Goal: Contribute content: Contribute content

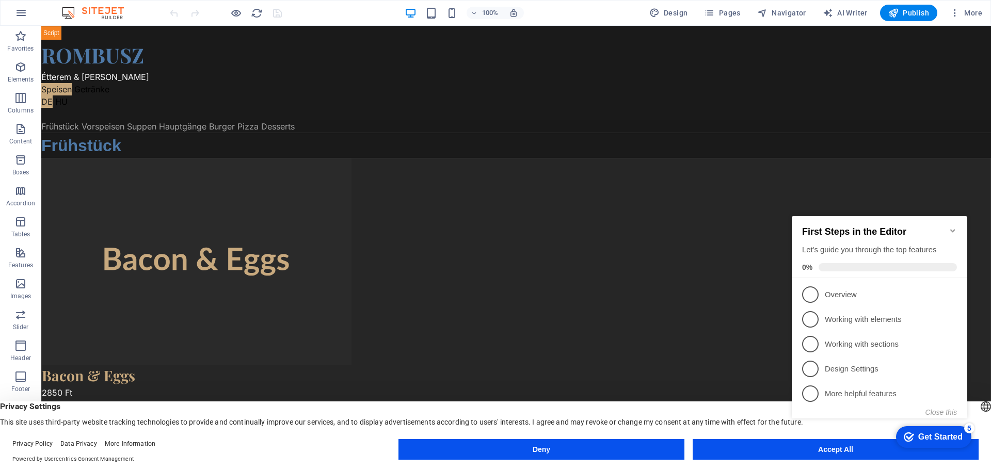
click at [903, 228] on h2 "First Steps in the Editor" at bounding box center [879, 232] width 155 height 11
click at [947, 227] on h2 "First Steps in the Editor" at bounding box center [879, 232] width 155 height 11
click at [834, 453] on appcues-checklist "Contextual help checklist present on screen" at bounding box center [882, 328] width 188 height 254
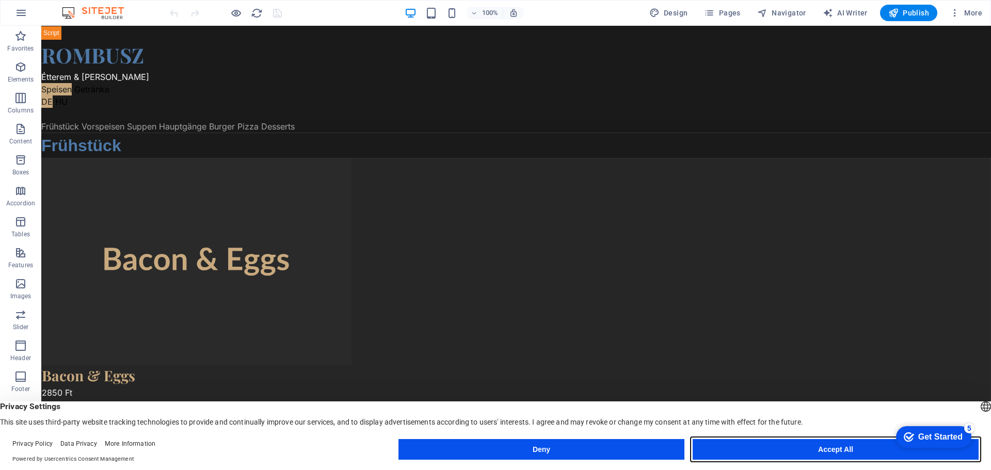
click at [843, 450] on button "Accept All" at bounding box center [836, 449] width 286 height 21
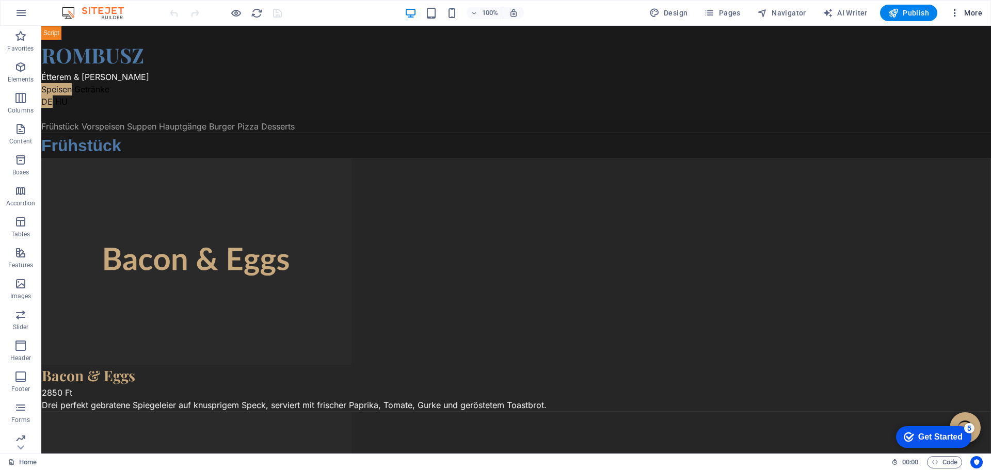
click at [974, 10] on span "More" at bounding box center [966, 13] width 33 height 10
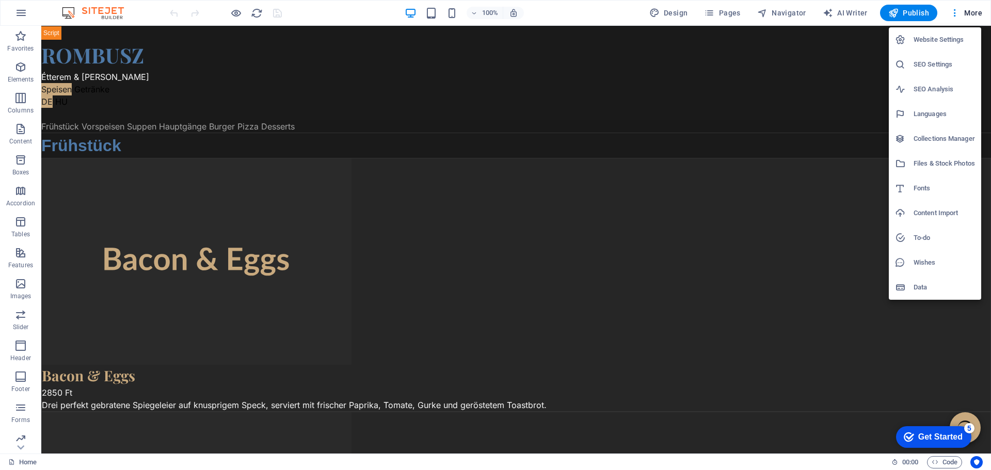
click at [937, 167] on h6 "Files & Stock Photos" at bounding box center [944, 163] width 61 height 12
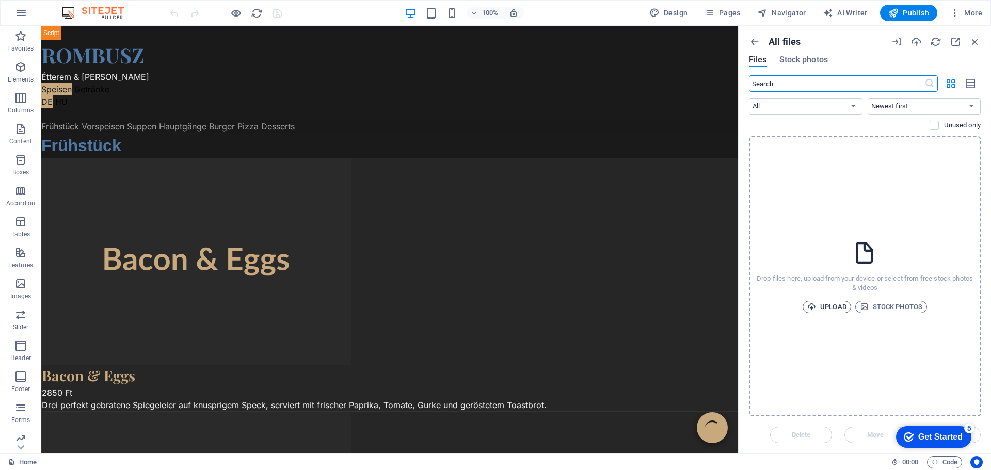
click at [831, 306] on span "Upload" at bounding box center [827, 307] width 39 height 12
click at [827, 306] on span "Upload" at bounding box center [827, 307] width 39 height 12
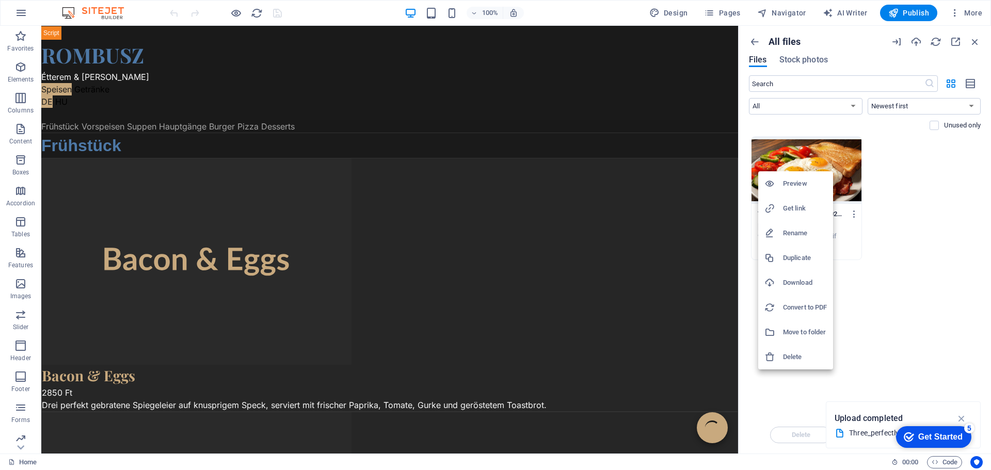
click at [805, 208] on h6 "Get link" at bounding box center [805, 208] width 44 height 12
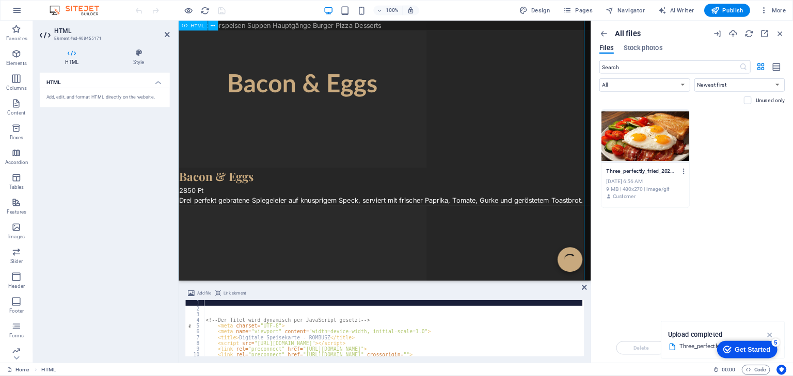
scroll to position [207, 0]
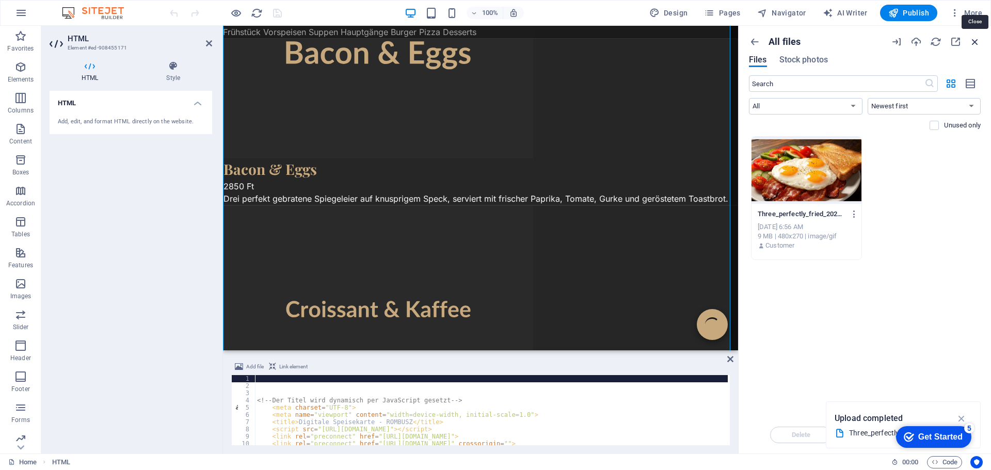
click at [975, 42] on icon "button" at bounding box center [975, 41] width 11 height 11
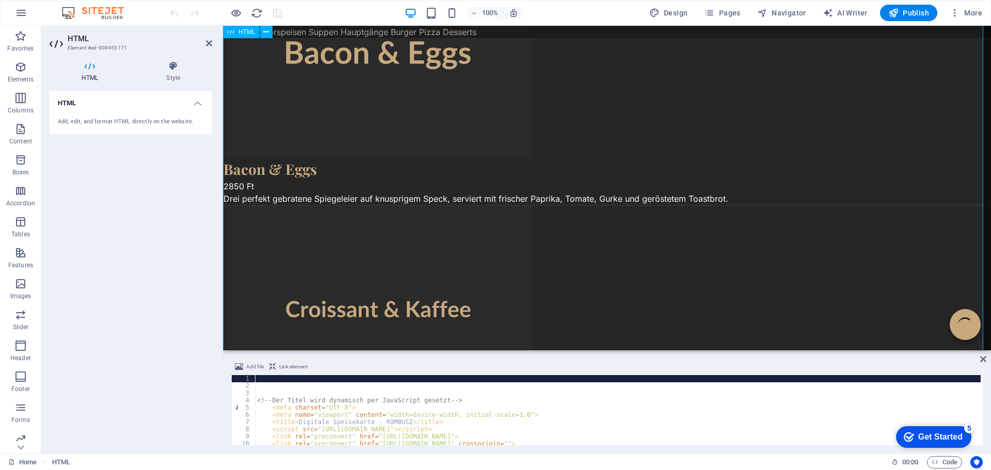
drag, startPoint x: 818, startPoint y: 376, endPoint x: 595, endPoint y: 325, distance: 229.5
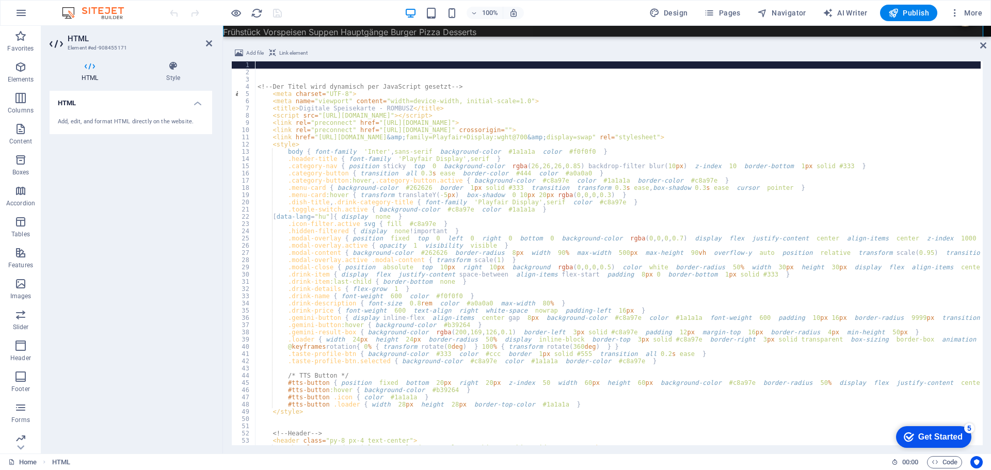
drag, startPoint x: 588, startPoint y: 353, endPoint x: 624, endPoint y: 35, distance: 320.6
click at [624, 35] on div "HTML" at bounding box center [607, 31] width 768 height 11
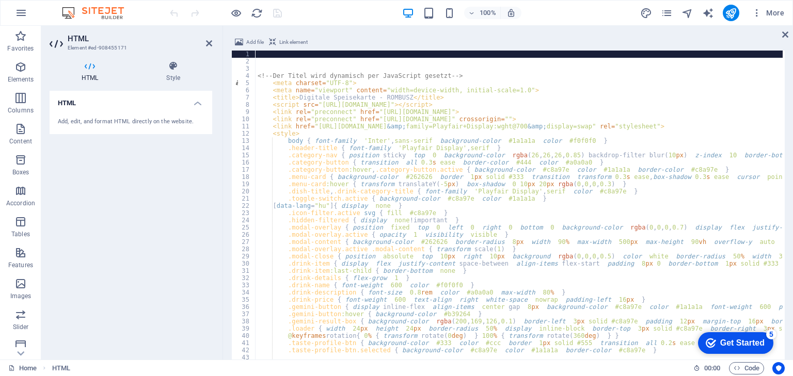
type textarea "<!-- Der Titel wird dynamisch per JavaScript gesetzt -->"
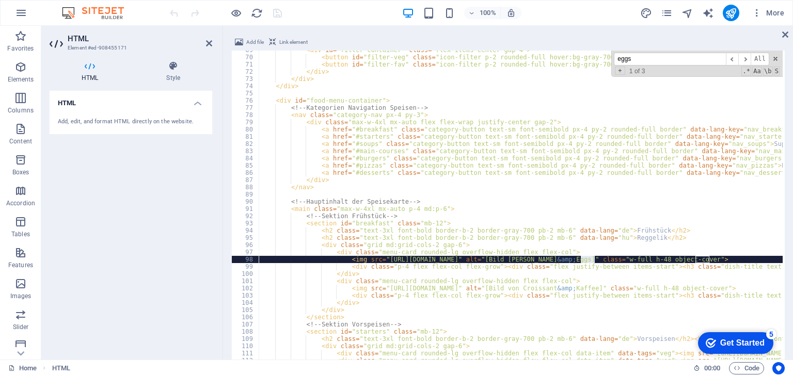
scroll to position [521, 0]
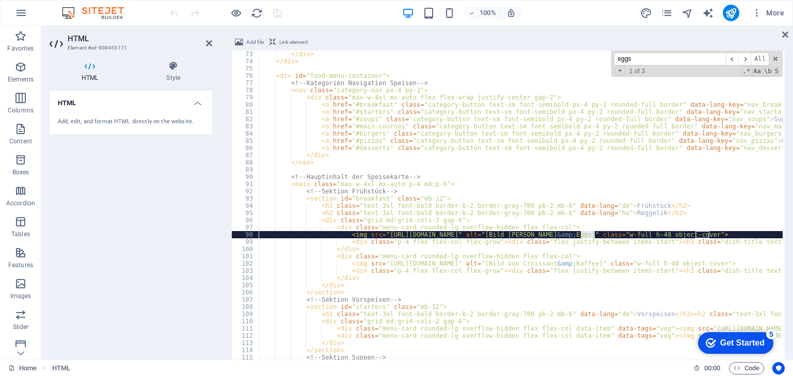
type input "eggs"
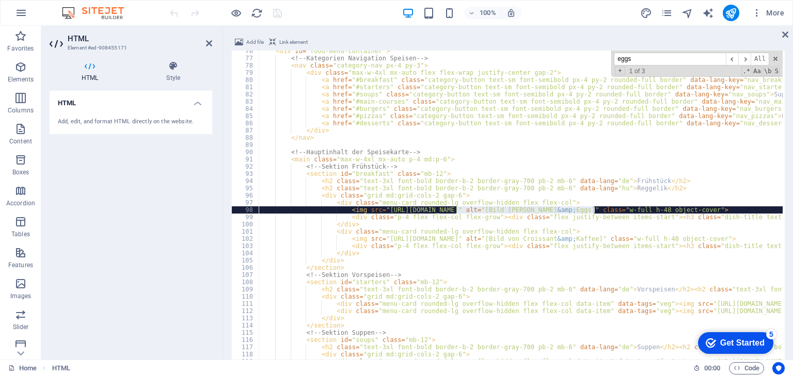
drag, startPoint x: 595, startPoint y: 211, endPoint x: 456, endPoint y: 208, distance: 138.9
click at [777, 56] on span at bounding box center [775, 58] width 7 height 7
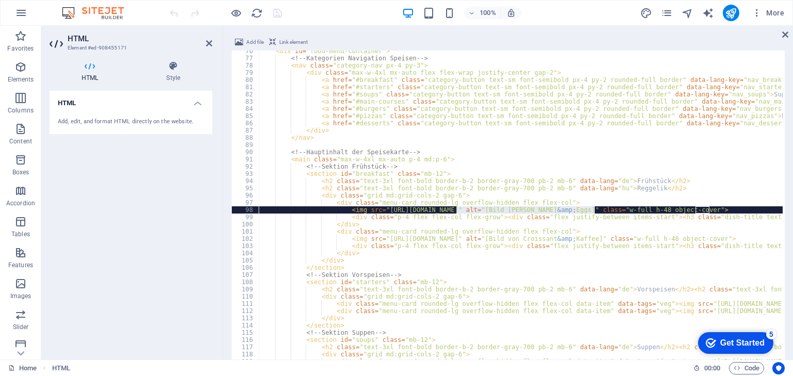
type textarea "<img src="https://placehold.co/600x400/2a2a2a/c8a97e?text=Bacon+%26+Eggs" alt="…"
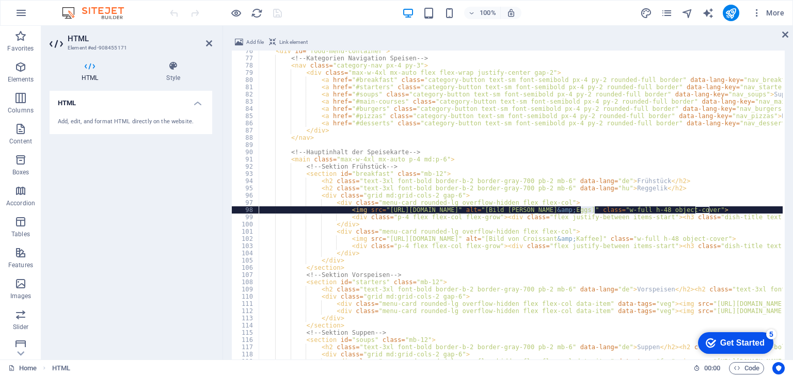
click at [594, 212] on div "< div id = "food-menu-container" > <!-- Kategorien Navigation Speisen --> < nav…" at bounding box center [521, 243] width 524 height 384
click at [785, 33] on icon at bounding box center [785, 34] width 6 height 8
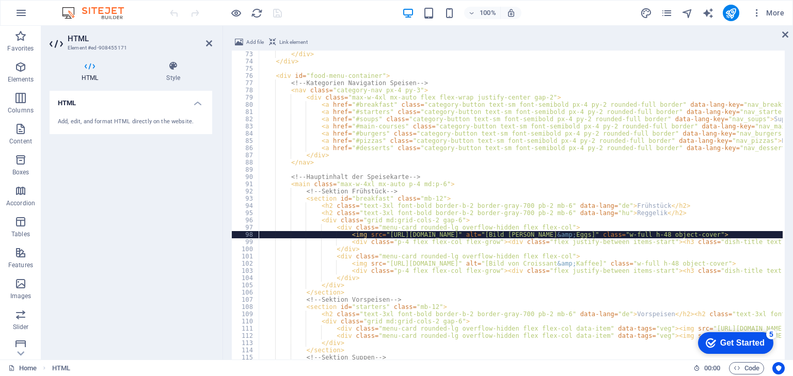
scroll to position [521, 0]
click at [596, 236] on div "</ div > </ div > < div id = "food-menu-container" > <!-- Kategorien Navigation…" at bounding box center [521, 243] width 524 height 384
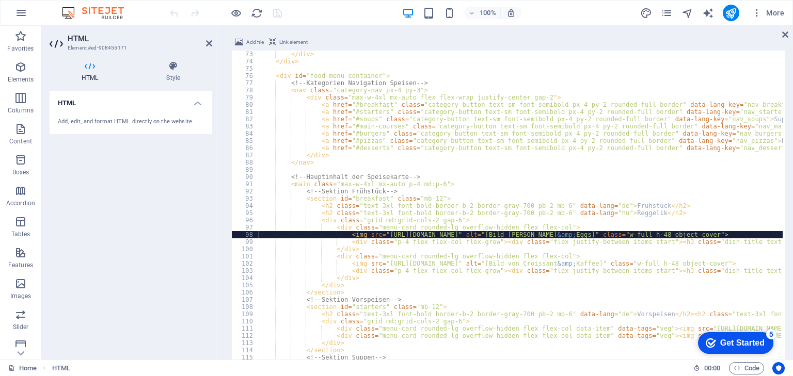
click at [305, 14] on div "100% More" at bounding box center [478, 13] width 621 height 17
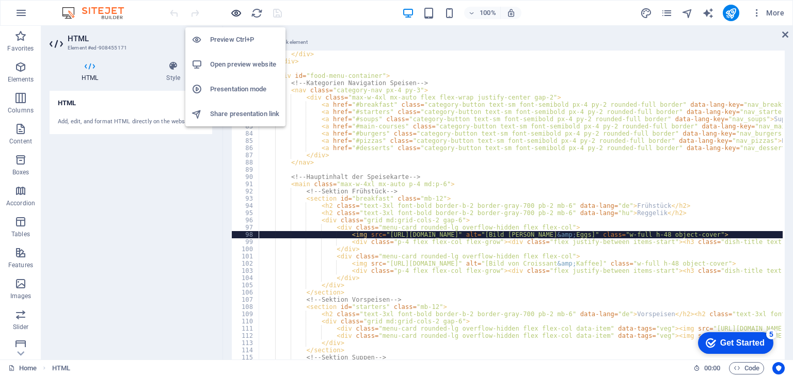
click at [233, 12] on icon "button" at bounding box center [236, 13] width 12 height 12
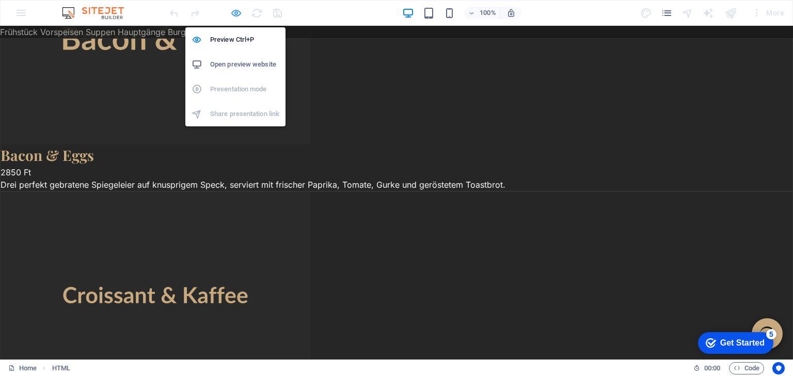
scroll to position [192, 0]
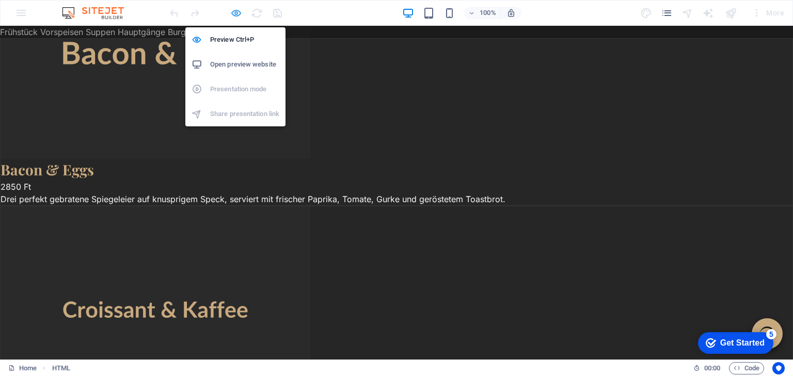
click at [233, 12] on icon "button" at bounding box center [236, 13] width 12 height 12
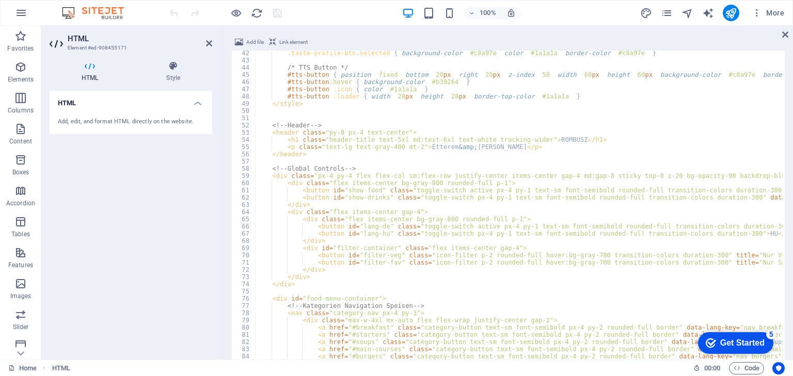
scroll to position [297, 0]
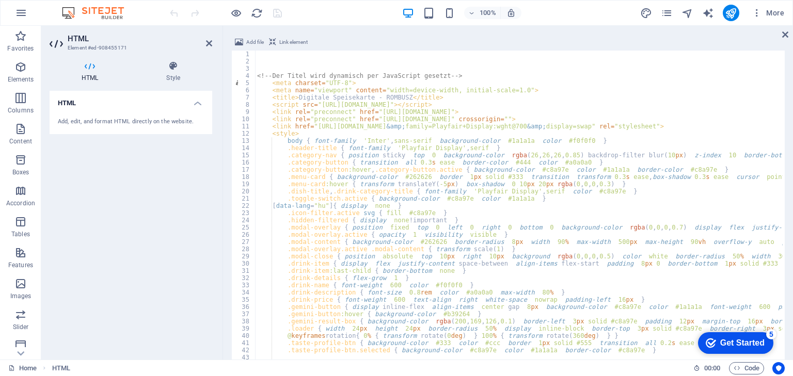
scroll to position [0, 0]
click at [786, 36] on icon at bounding box center [785, 34] width 6 height 8
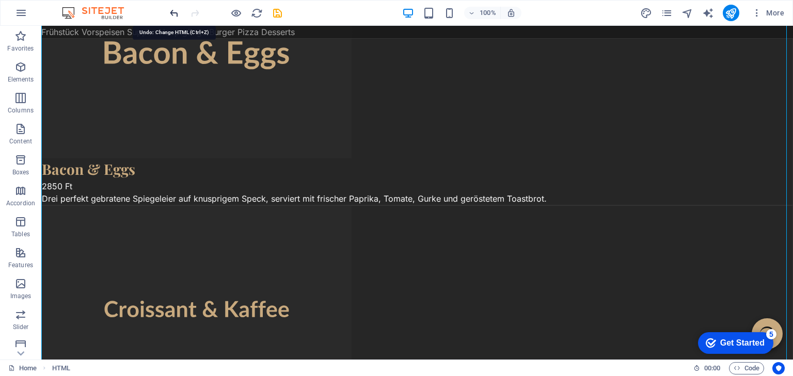
click at [173, 12] on icon "undo" at bounding box center [174, 13] width 12 height 12
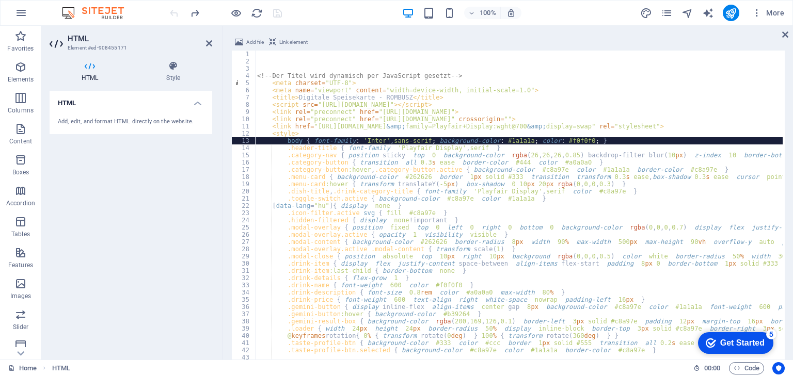
type textarea "body { font-family: 'Inter', sans-serif; background-color: #1a1a1a; color: #f0f…"
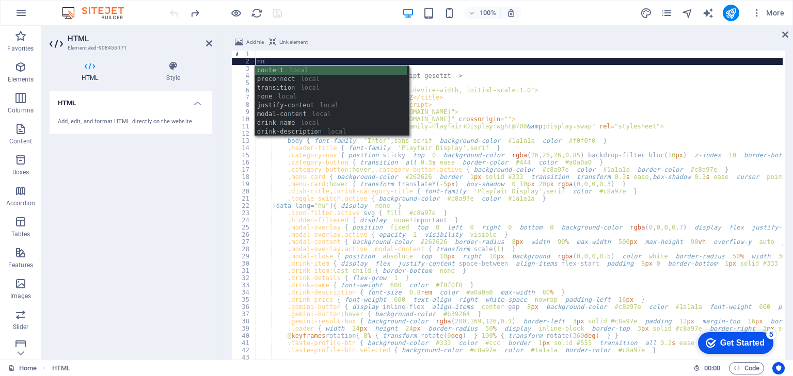
type textarea "n"
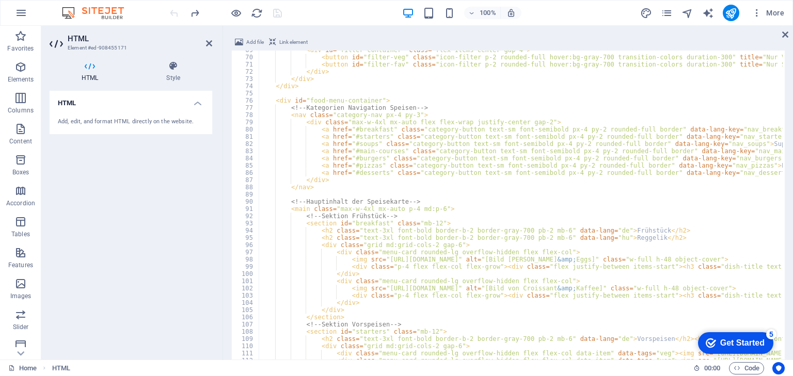
scroll to position [496, 0]
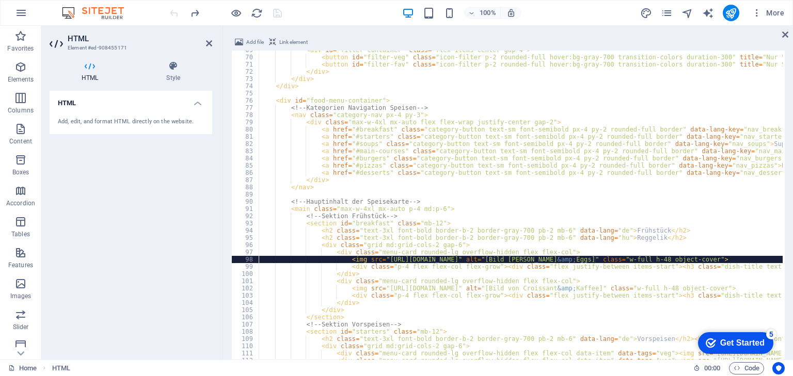
type textarea "<img src="https://cdn1.site-media.eu/images/0/18984382/Three_perfectly_fried_20…"
click at [328, 9] on div "100% More" at bounding box center [478, 13] width 621 height 17
click at [278, 11] on icon "save" at bounding box center [278, 13] width 12 height 12
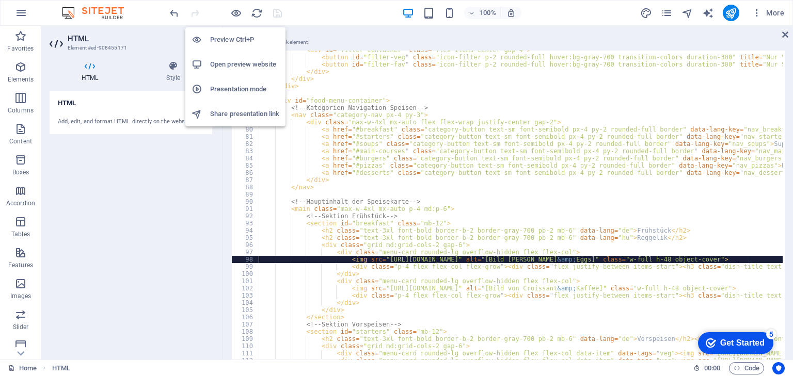
click at [225, 61] on h6 "Open preview website" at bounding box center [244, 64] width 69 height 12
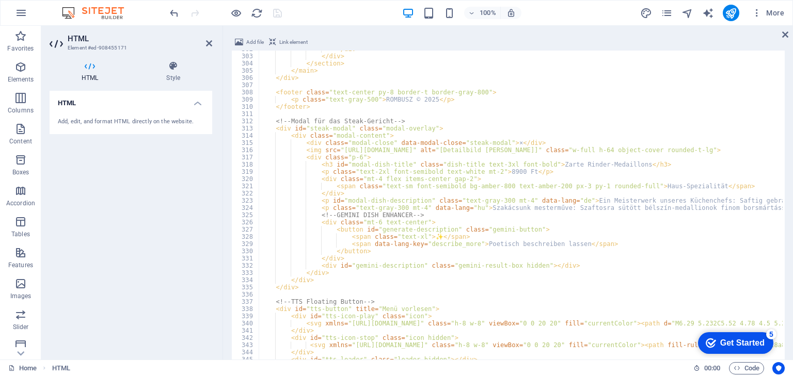
scroll to position [2156, 0]
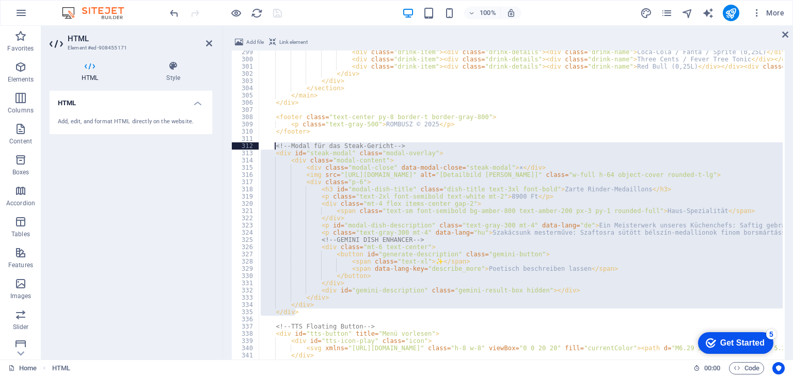
drag, startPoint x: 302, startPoint y: 312, endPoint x: 275, endPoint y: 146, distance: 168.5
type textarea "<!-- Modal für das Steak-Gericht --> <div id="steak-modal" class="modal-overlay…"
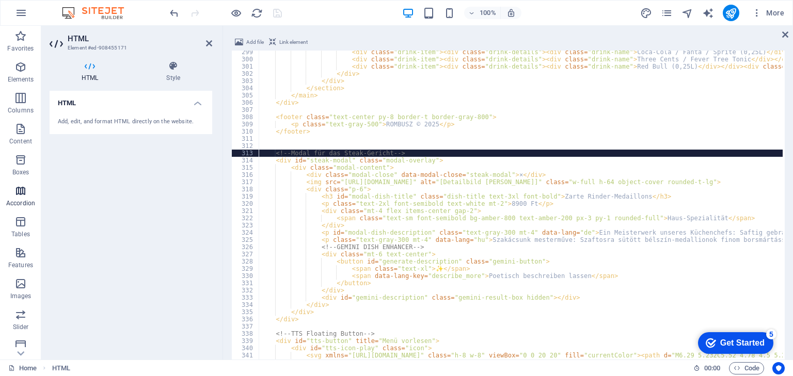
type textarea "<!-- Modal für das Steak-Gericht -->"
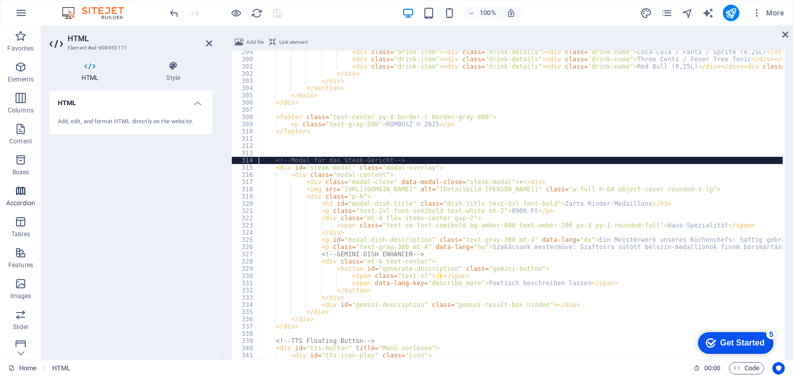
scroll to position [0, 0]
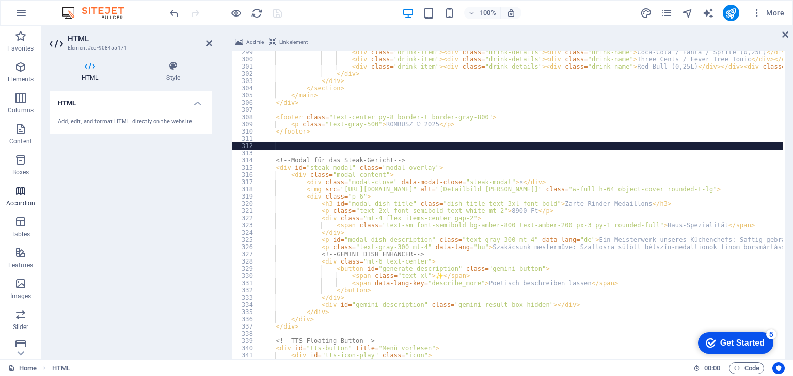
paste textarea "</div>"
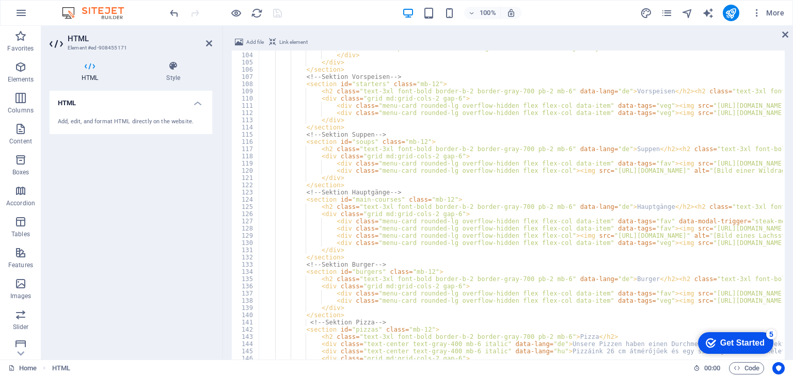
scroll to position [793, 0]
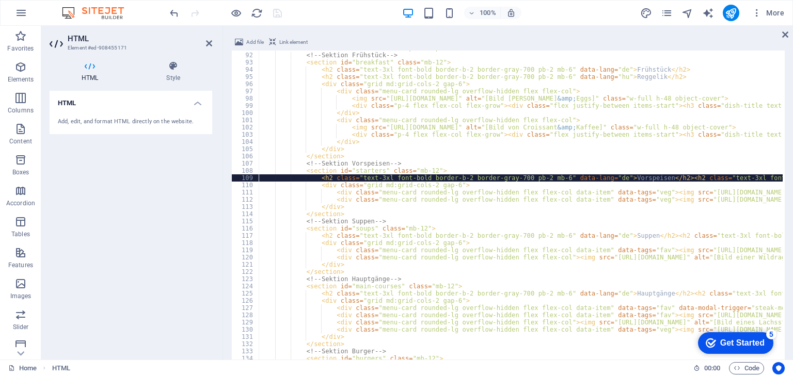
scroll to position [632, 0]
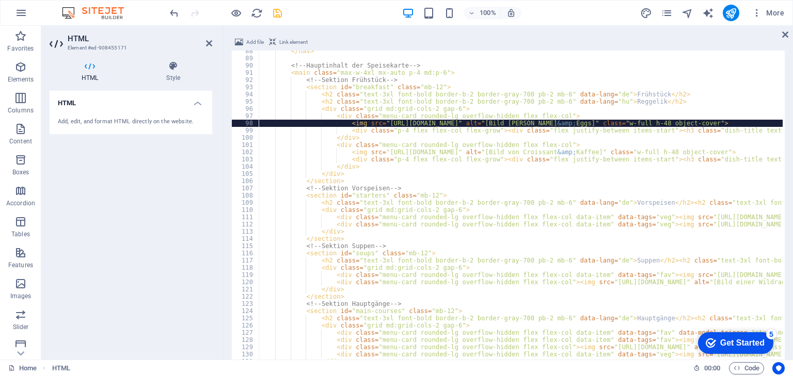
click at [336, 3] on div "100% More" at bounding box center [397, 13] width 792 height 25
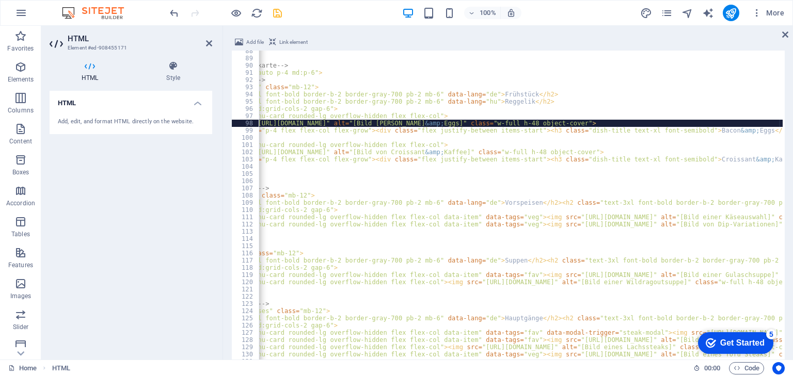
scroll to position [0, 132]
type textarea "<div class="p-4 flex flex-col flex-grow"><div class="flex justify-between items…"
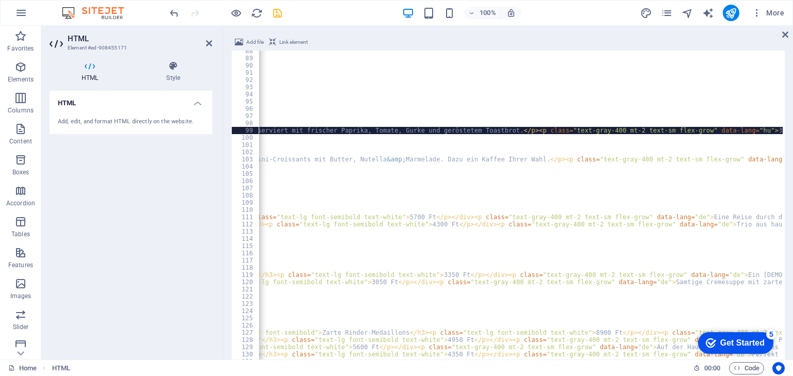
scroll to position [0, 1361]
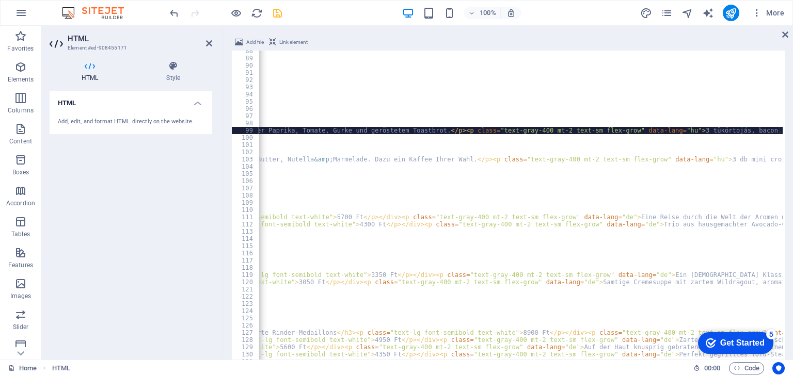
type textarea "</div>"
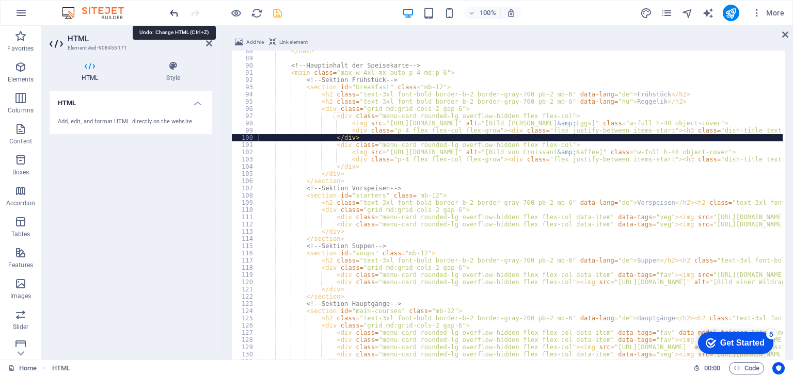
click at [172, 13] on icon "undo" at bounding box center [174, 13] width 12 height 12
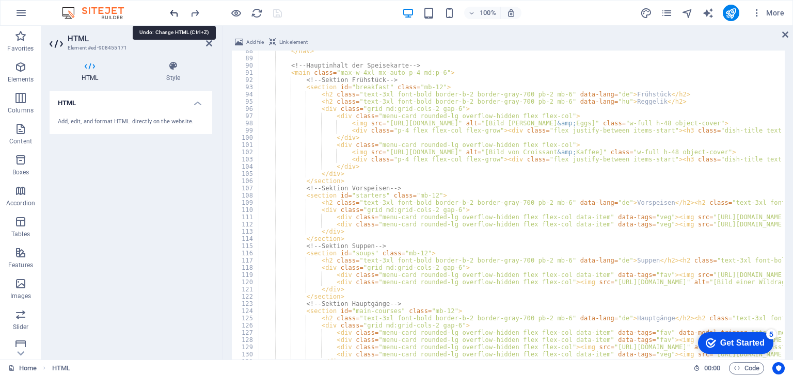
click at [172, 13] on icon "undo" at bounding box center [174, 13] width 12 height 12
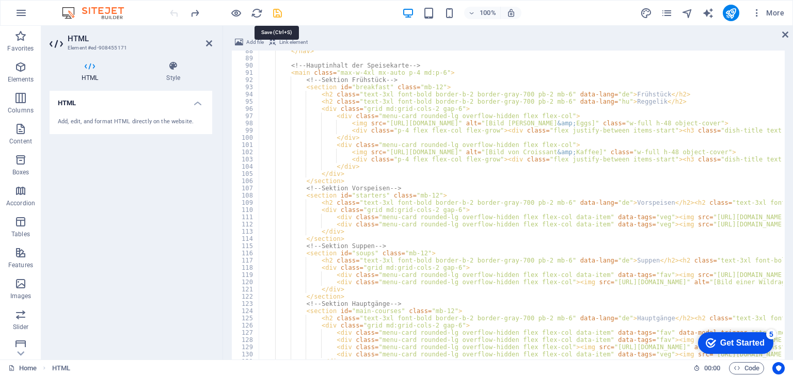
click at [276, 12] on icon "save" at bounding box center [278, 13] width 12 height 12
click at [785, 35] on icon at bounding box center [785, 34] width 6 height 8
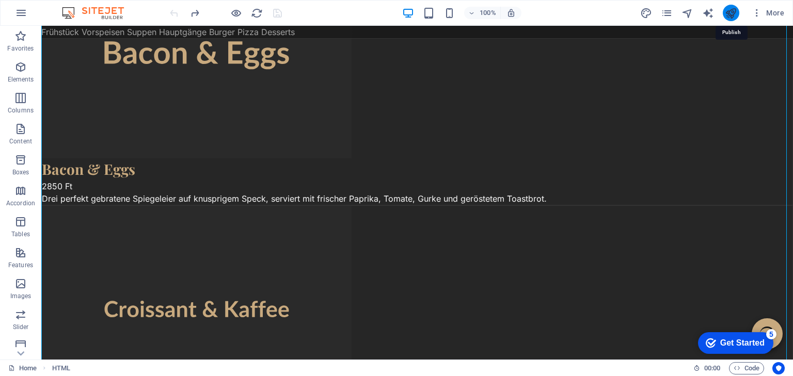
click at [729, 13] on icon "publish" at bounding box center [731, 13] width 12 height 12
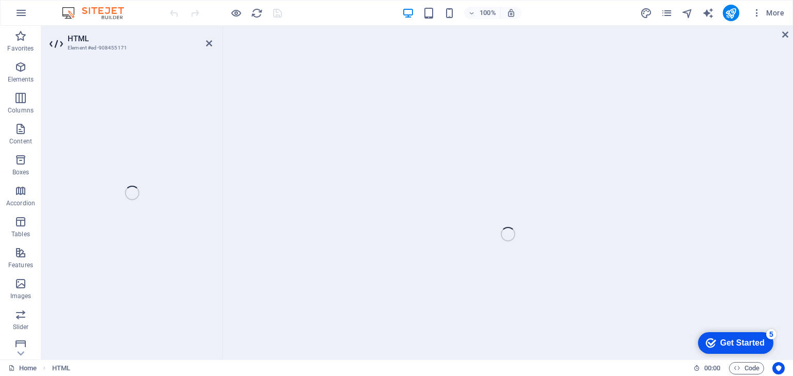
scroll to position [3191, 0]
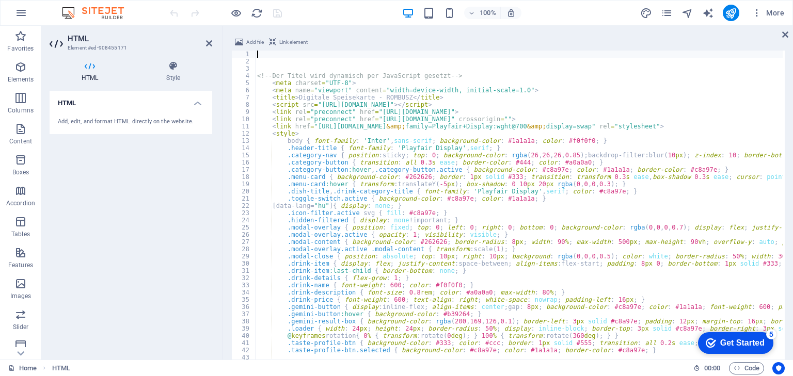
type textarea ".toggle-switch.active { background-color: #c8a97e; color: #1a1a1a; }"
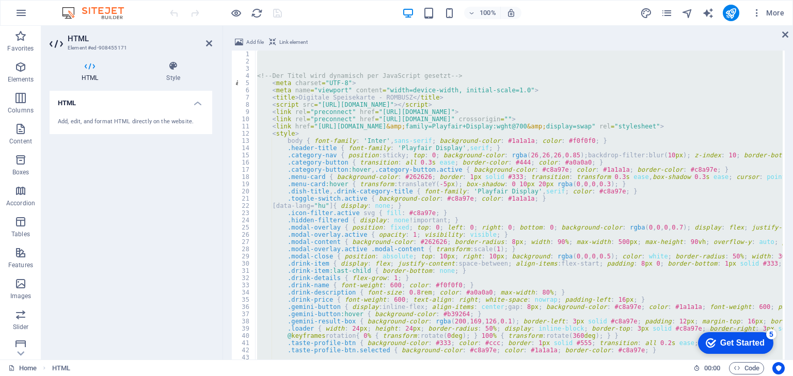
click at [699, 55] on div "<!-- Der Titel wird dynamisch per JavaScript gesetzt --> < meta charset = "UTF-…" at bounding box center [519, 243] width 528 height 384
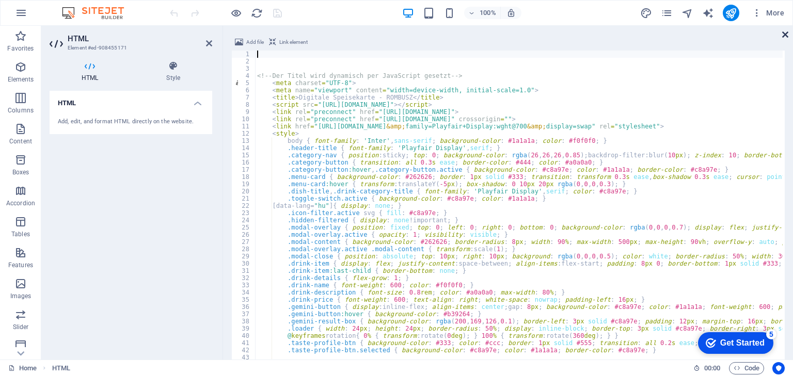
click at [784, 34] on icon at bounding box center [785, 34] width 6 height 8
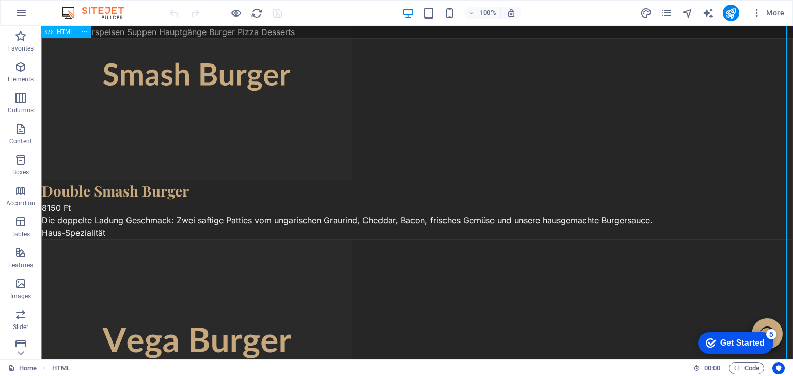
scroll to position [2972, 0]
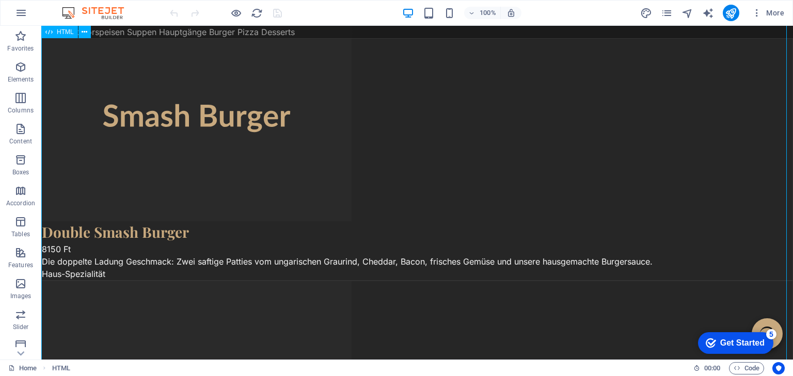
click at [392, 113] on div "Digitale Speisekarte - ROMBUSZ ROMBUSZ Étterem & Bár Speisen Getränke DE HU Frü…" at bounding box center [417, 231] width 752 height 6355
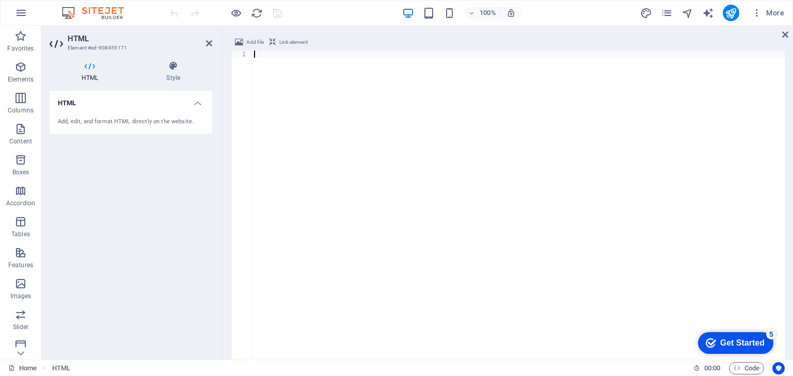
scroll to position [4698, 0]
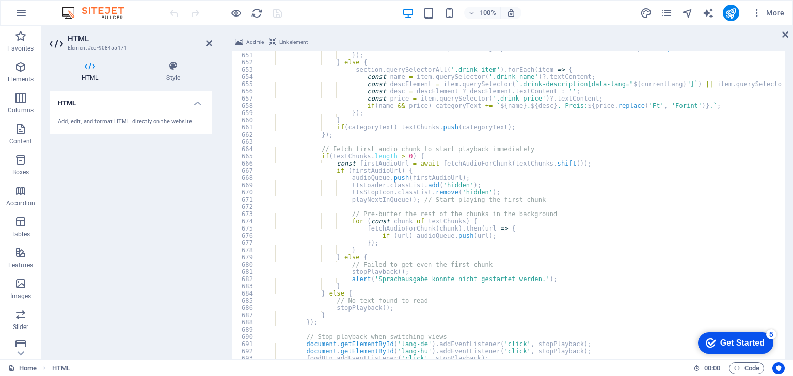
click at [303, 16] on div "100% More" at bounding box center [478, 13] width 621 height 17
click at [277, 10] on icon "save" at bounding box center [278, 13] width 12 height 12
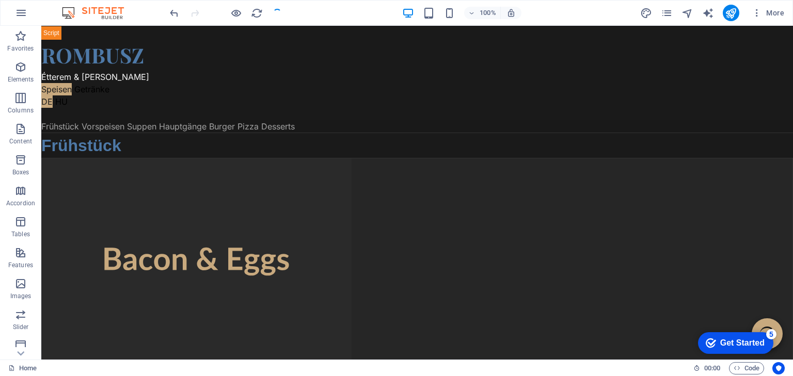
scroll to position [3173, 0]
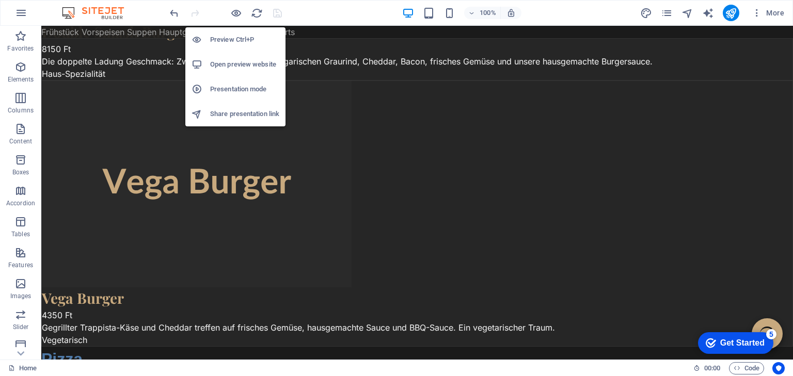
click at [227, 62] on h6 "Open preview website" at bounding box center [244, 64] width 69 height 12
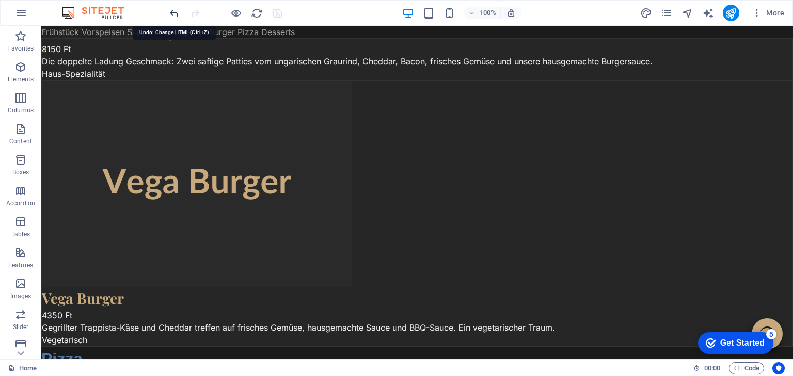
click at [174, 12] on icon "undo" at bounding box center [174, 13] width 12 height 12
click at [275, 14] on icon "save" at bounding box center [278, 13] width 12 height 12
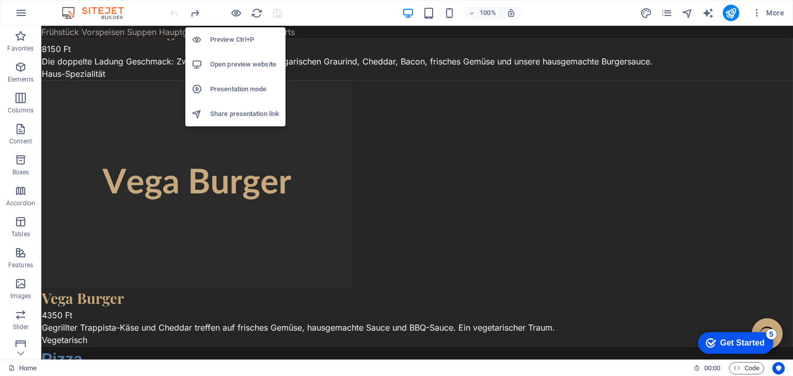
click at [229, 67] on h6 "Open preview website" at bounding box center [244, 64] width 69 height 12
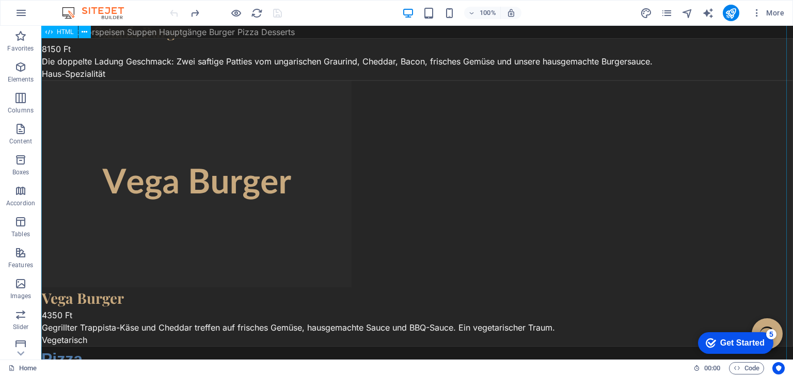
click at [417, 116] on div "Digitale Speisekarte - ROMBUSZ ROMBUSZ Étterem & Bár Speisen Getränke DE HU Frü…" at bounding box center [417, 30] width 752 height 6355
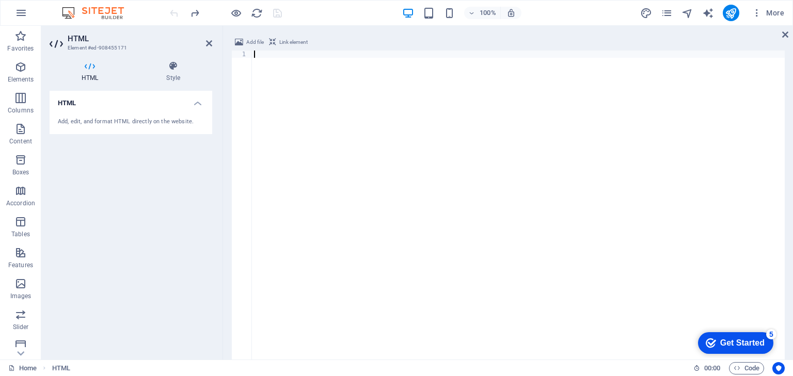
scroll to position [0, 0]
type textarea "</html>"
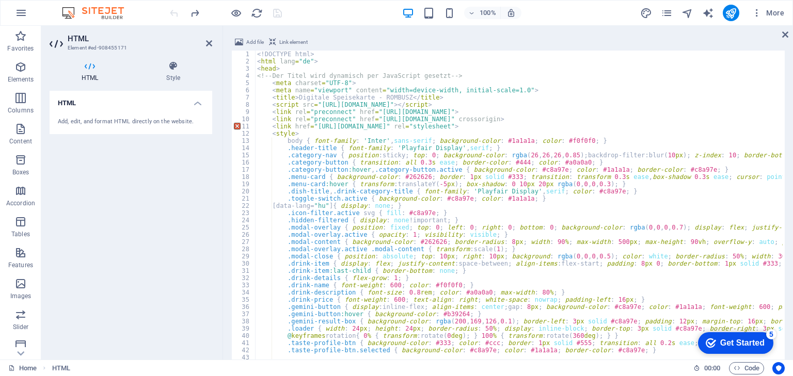
click at [322, 8] on div "100% More" at bounding box center [478, 13] width 621 height 17
click at [277, 13] on icon "save" at bounding box center [278, 13] width 12 height 12
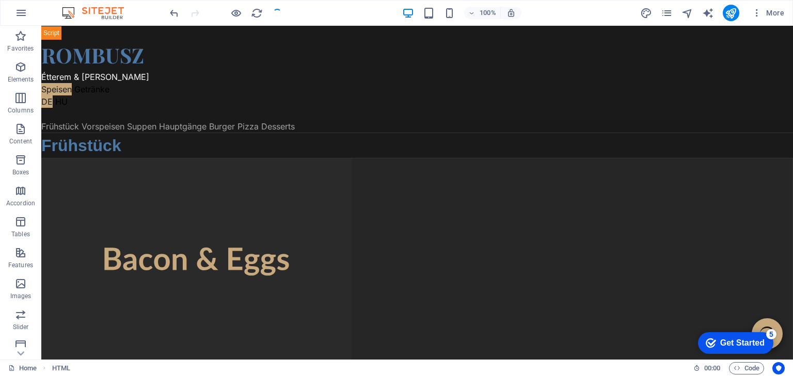
scroll to position [3173, 0]
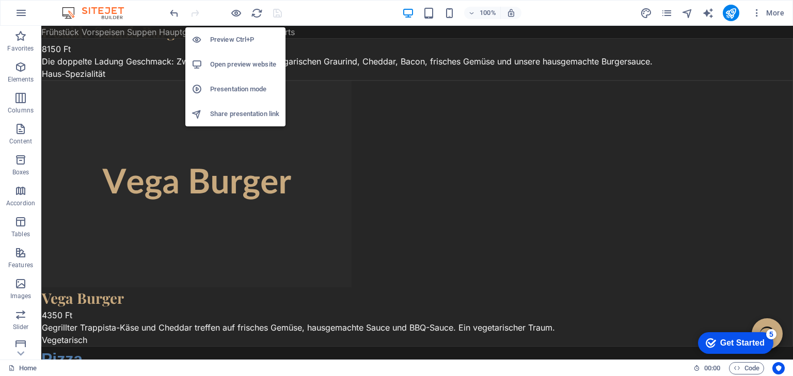
click at [234, 60] on h6 "Open preview website" at bounding box center [244, 64] width 69 height 12
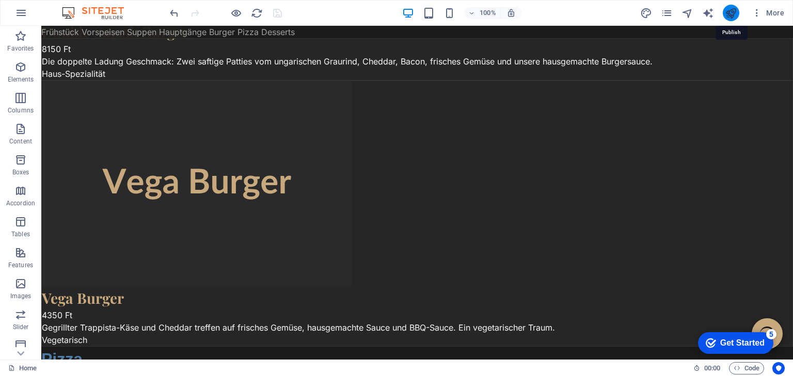
click at [730, 10] on icon "publish" at bounding box center [731, 13] width 12 height 12
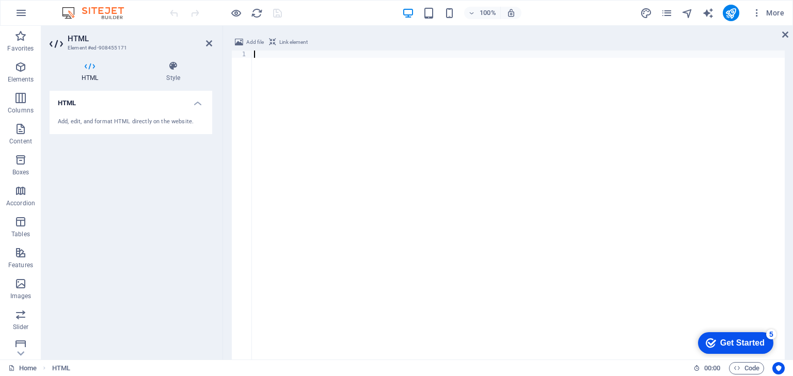
paste textarea "</html>"
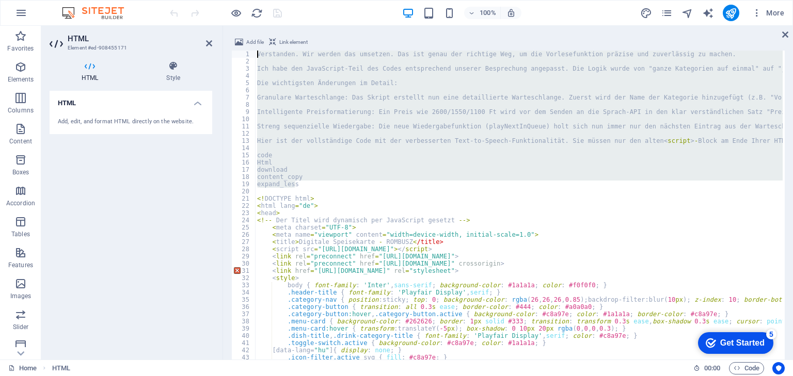
drag, startPoint x: 306, startPoint y: 186, endPoint x: 252, endPoint y: 49, distance: 147.0
click at [252, 49] on div "Add file Link element </html> 1 2 3 4 5 6 7 8 9 10 11 12 13 14 15 16 17 18 19 2…" at bounding box center [508, 235] width 554 height 399
type textarea "Verstanden. Wir werden das umsetzen. Das ist genau der richtige Weg, um die Vor…"
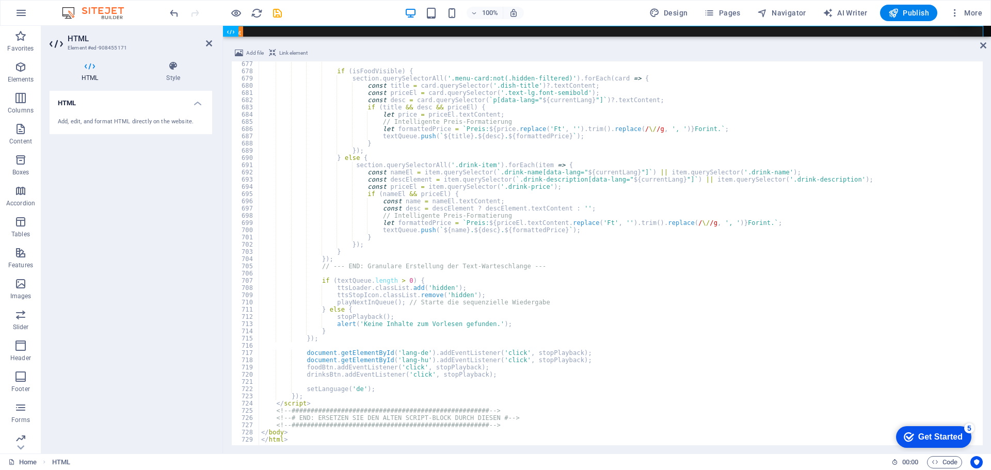
scroll to position [4888, 0]
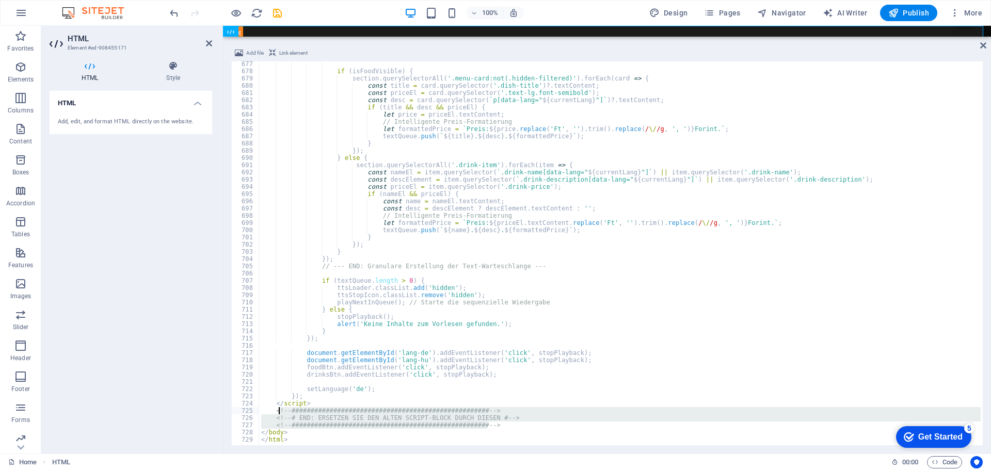
drag, startPoint x: 505, startPoint y: 428, endPoint x: 280, endPoint y: 410, distance: 225.9
type textarea "<"
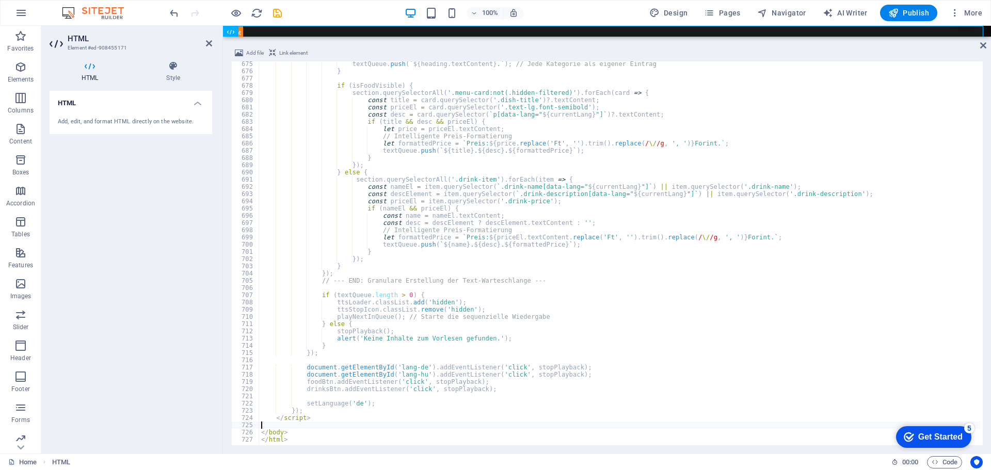
type textarea "</script>"
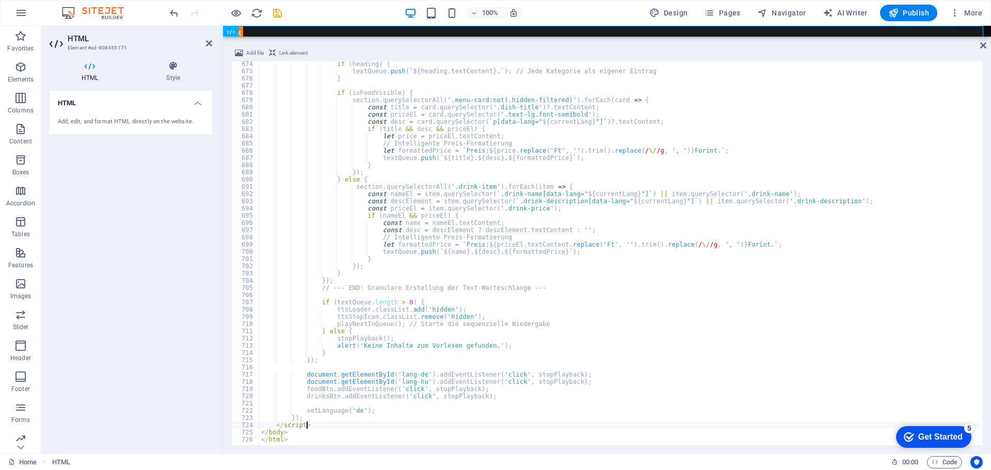
scroll to position [4866, 0]
click at [278, 9] on icon "save" at bounding box center [278, 13] width 12 height 12
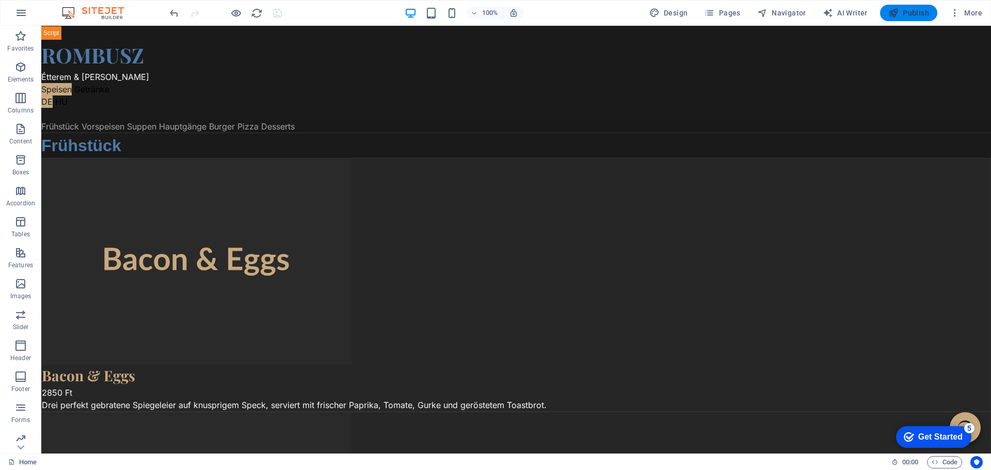
click at [793, 8] on span "Publish" at bounding box center [909, 13] width 41 height 10
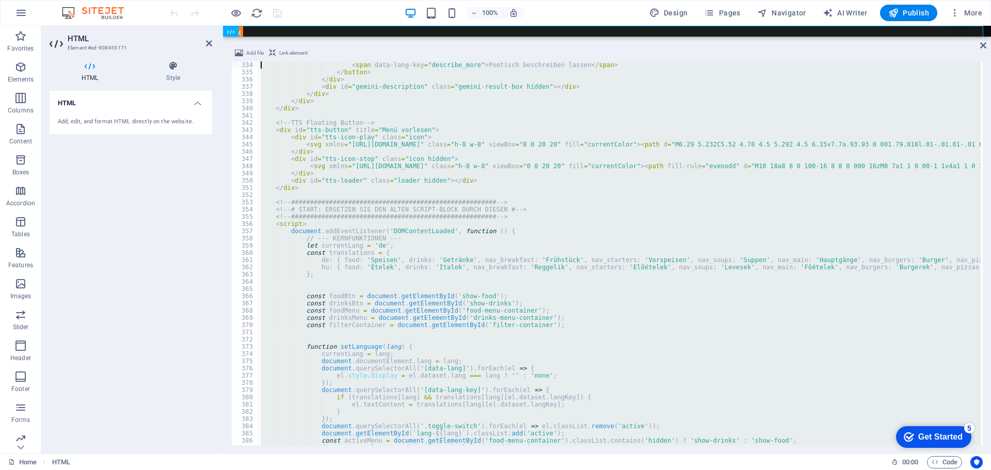
scroll to position [2393, 0]
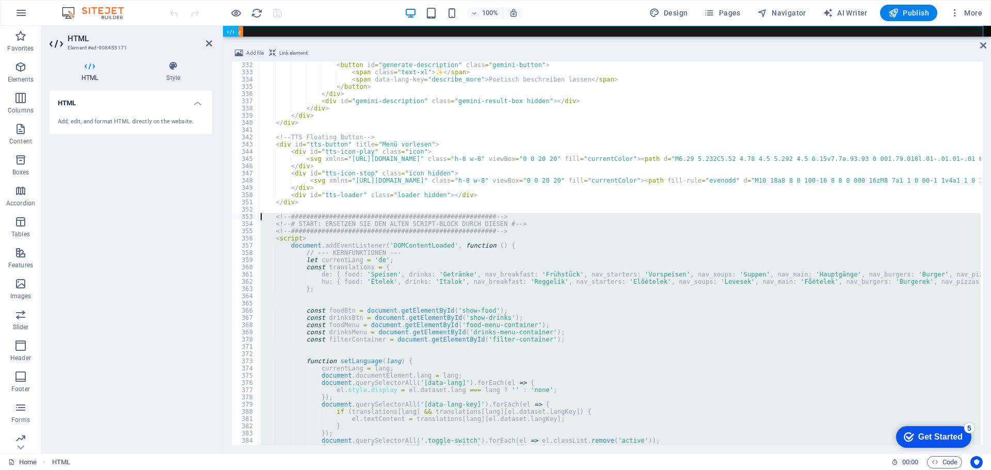
drag, startPoint x: 316, startPoint y: 429, endPoint x: 245, endPoint y: 218, distance: 222.9
click at [245, 218] on div "332 333 334 335 336 337 338 339 340 341 342 343 344 345 346 347 348 349 350 351…" at bounding box center [607, 253] width 752 height 384
type textarea "<!-- ###################################################### --> <!-- # START: E…"
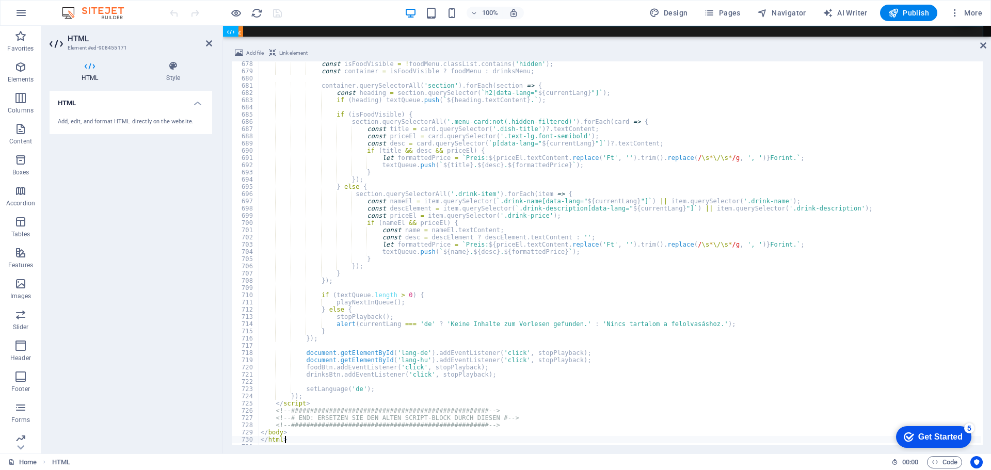
scroll to position [4903, 0]
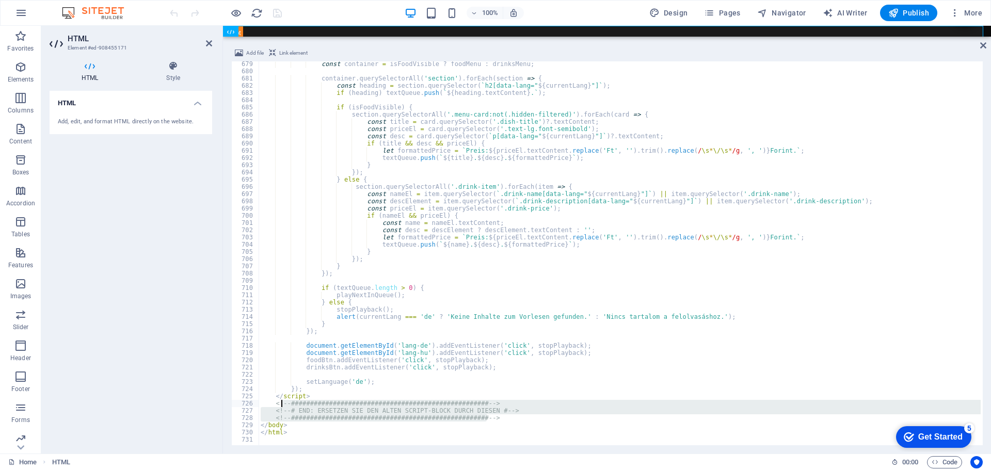
drag, startPoint x: 498, startPoint y: 420, endPoint x: 281, endPoint y: 404, distance: 217.4
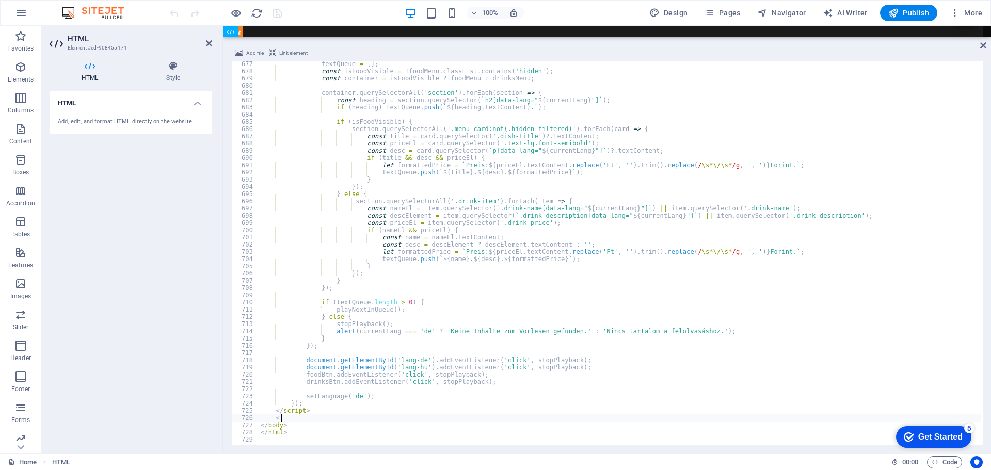
scroll to position [4888, 0]
type textarea "<"
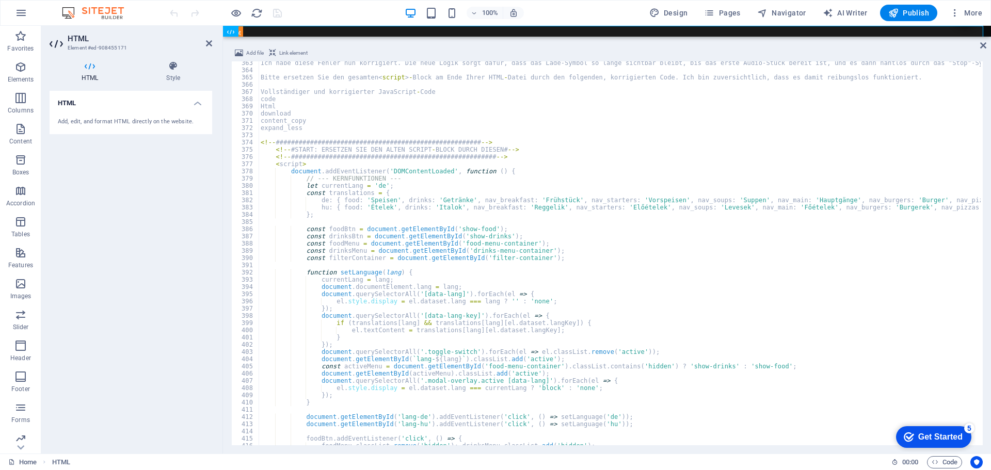
scroll to position [2588, 0]
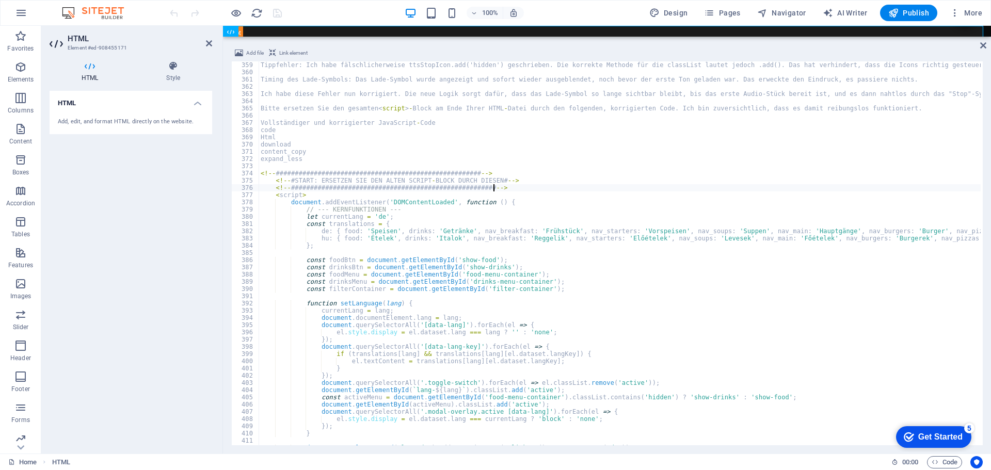
type textarea "<"
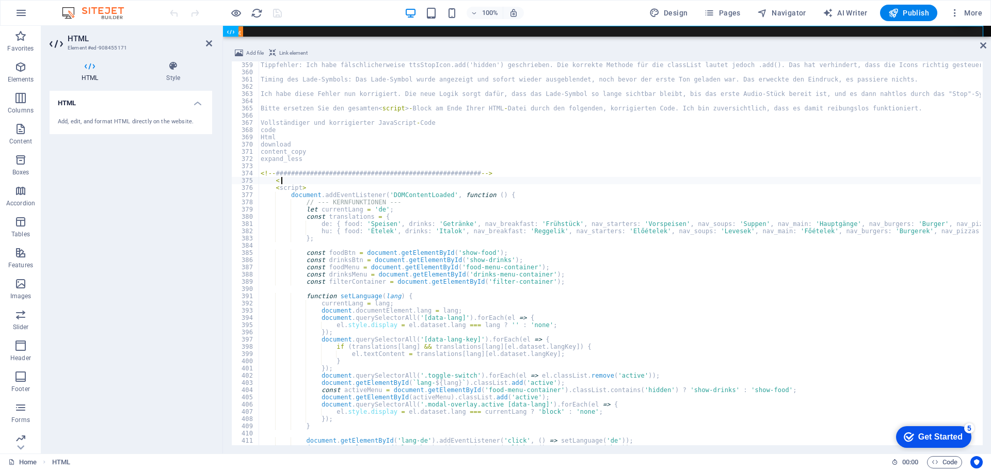
type textarea "<"
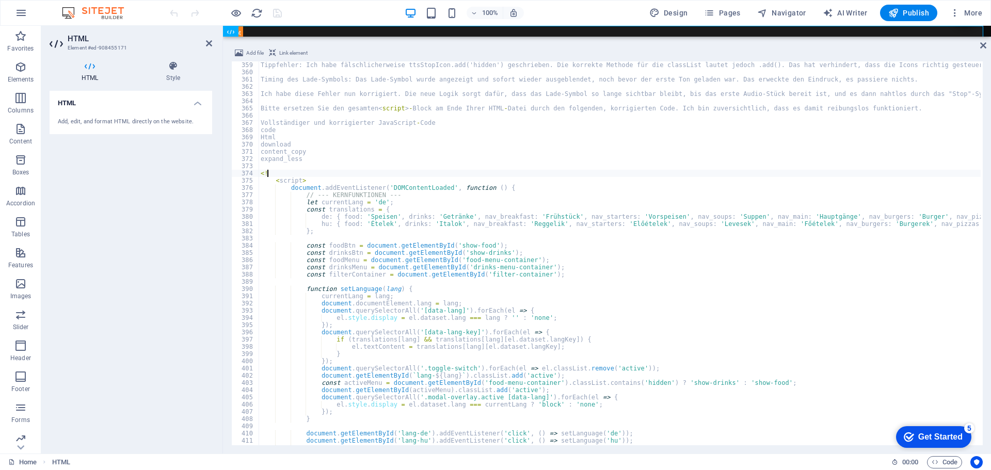
type textarea "<"
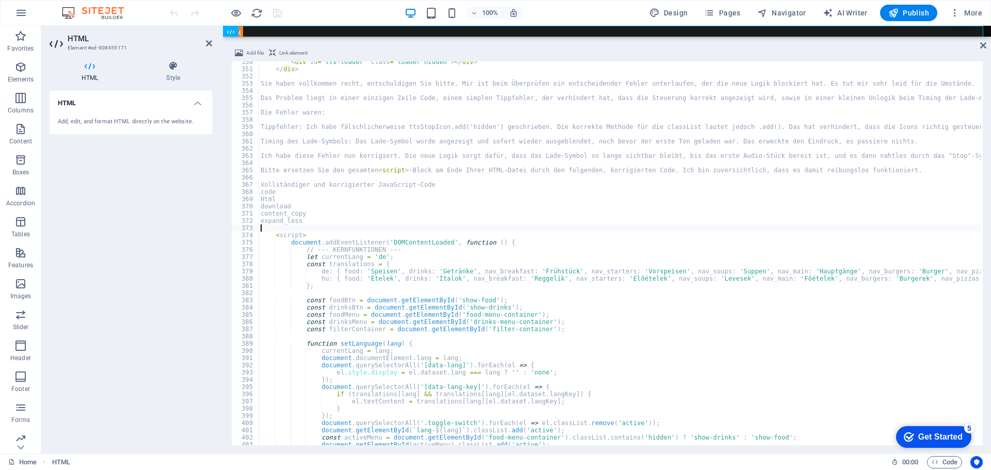
scroll to position [2495, 0]
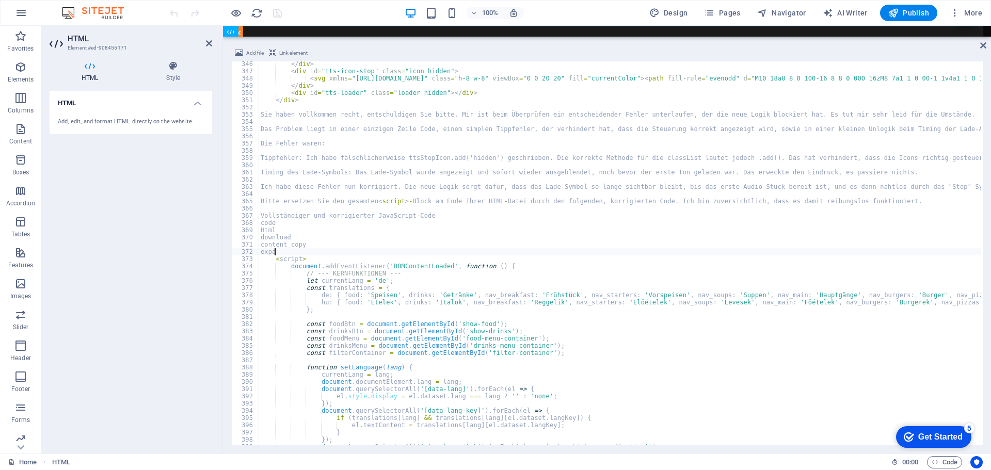
type textarea "e"
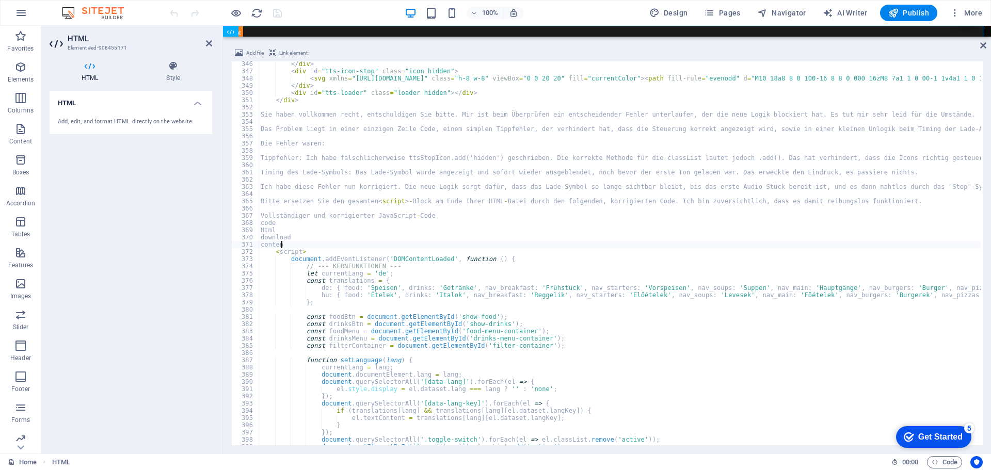
type textarea "c"
type textarea "d"
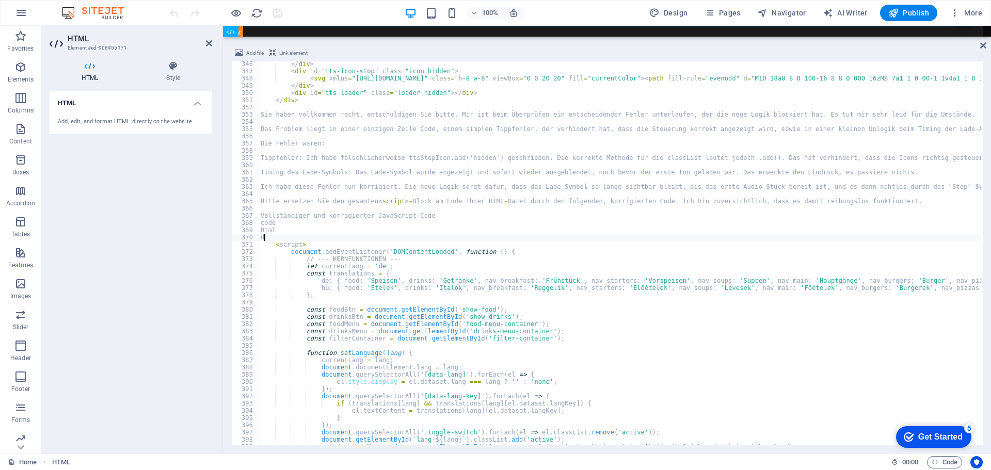
type textarea "H"
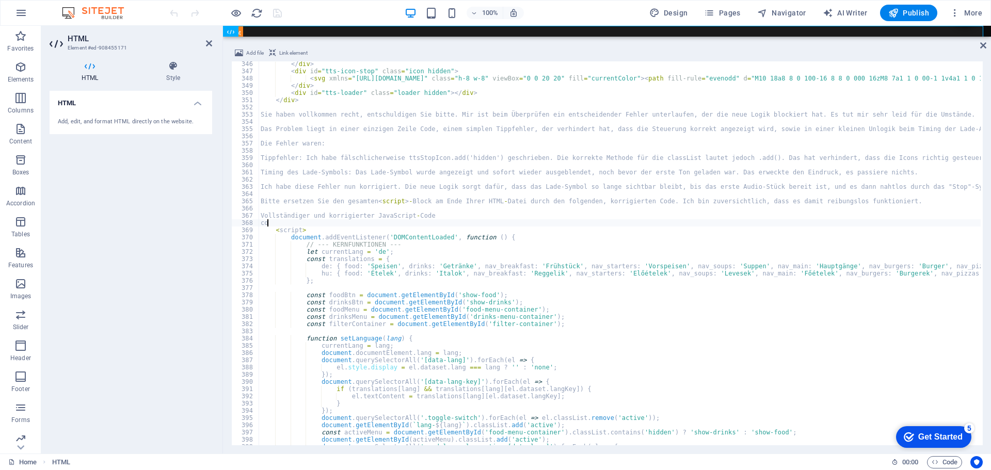
type textarea "c"
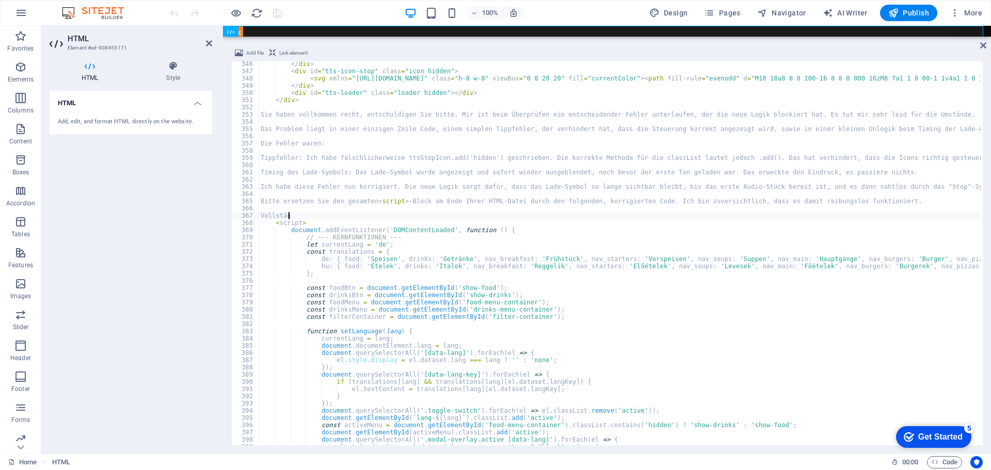
type textarea "V"
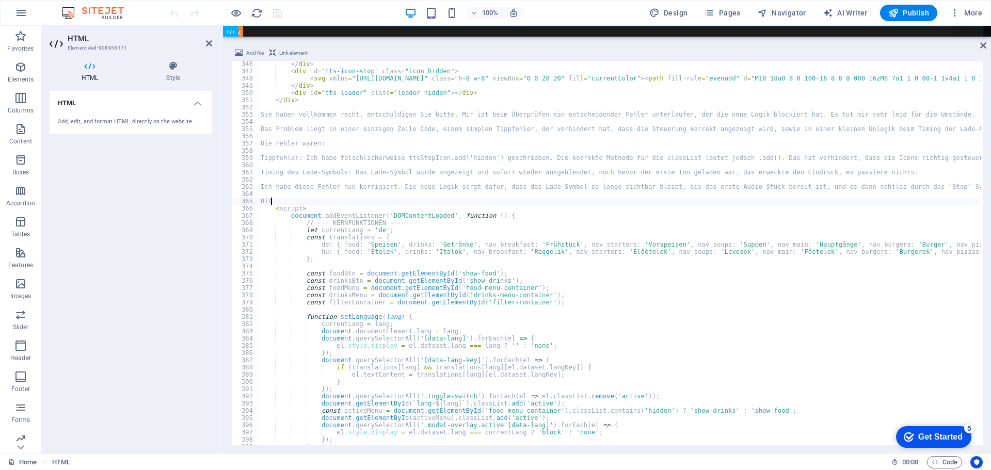
type textarea "B"
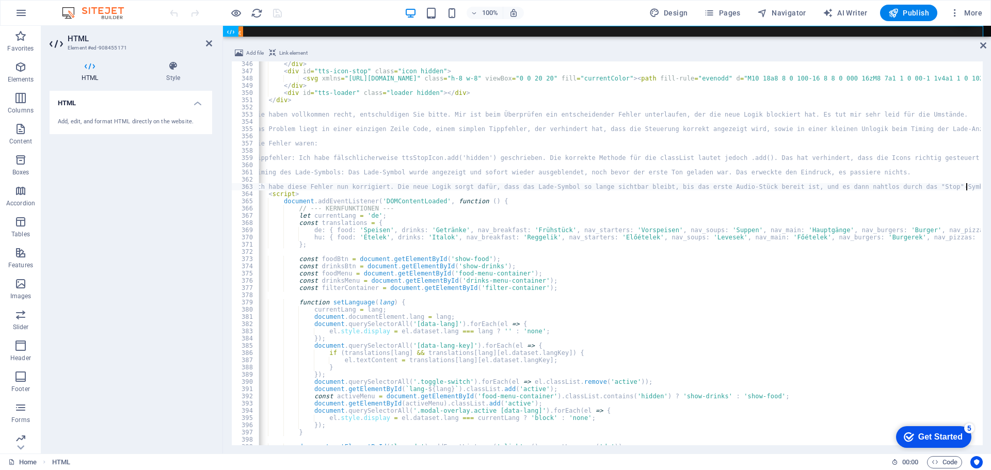
scroll to position [0, 7]
type textarea "I"
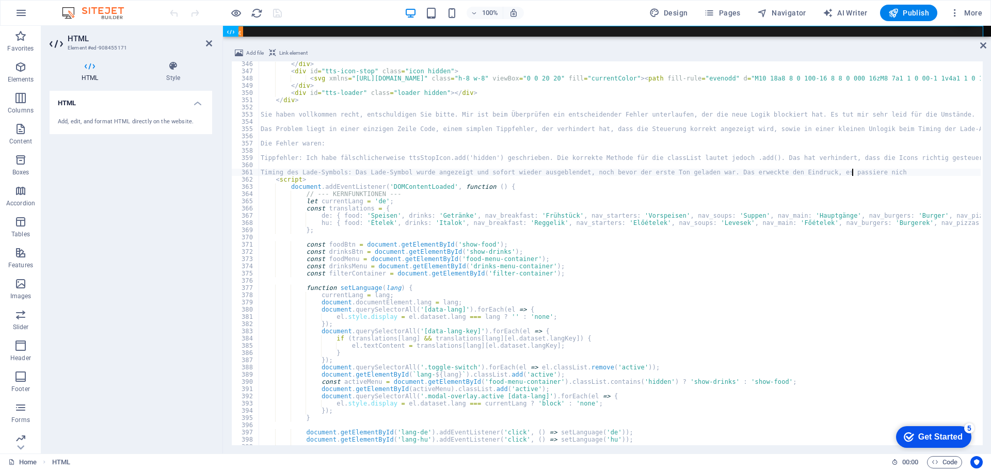
scroll to position [0, 0]
type textarea "T"
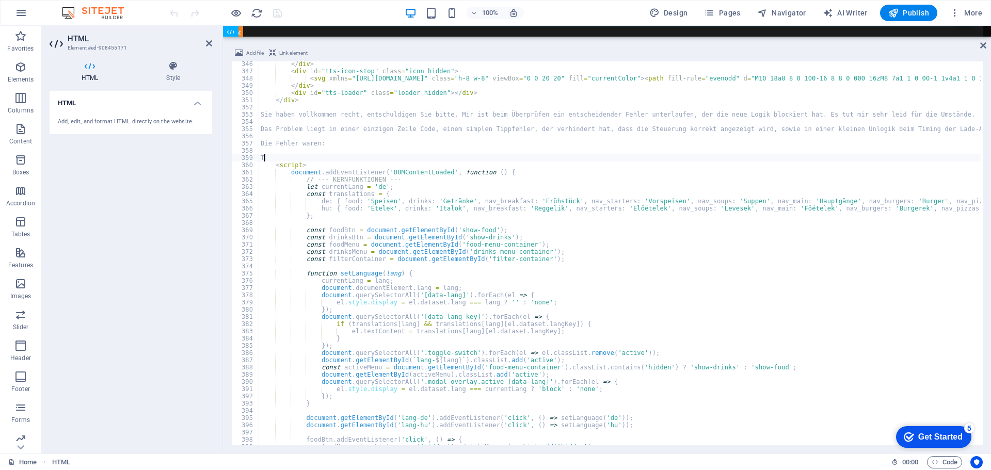
type textarea "T"
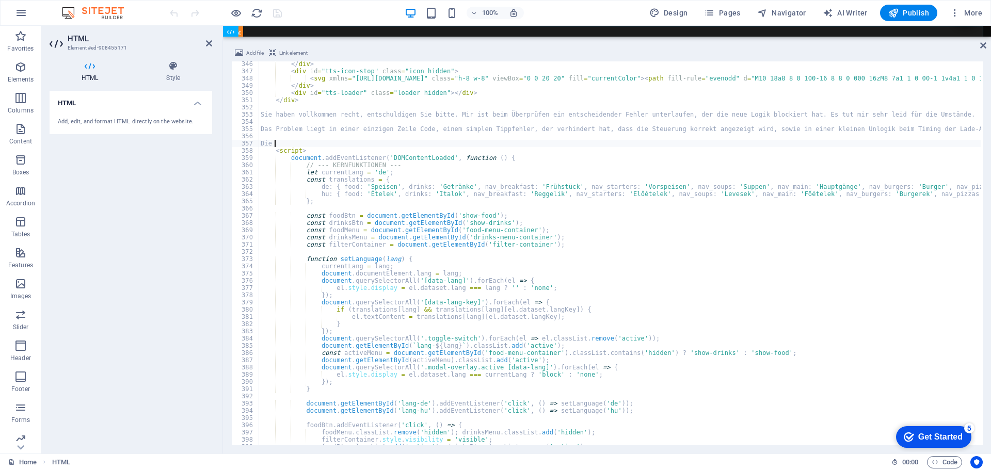
type textarea "D"
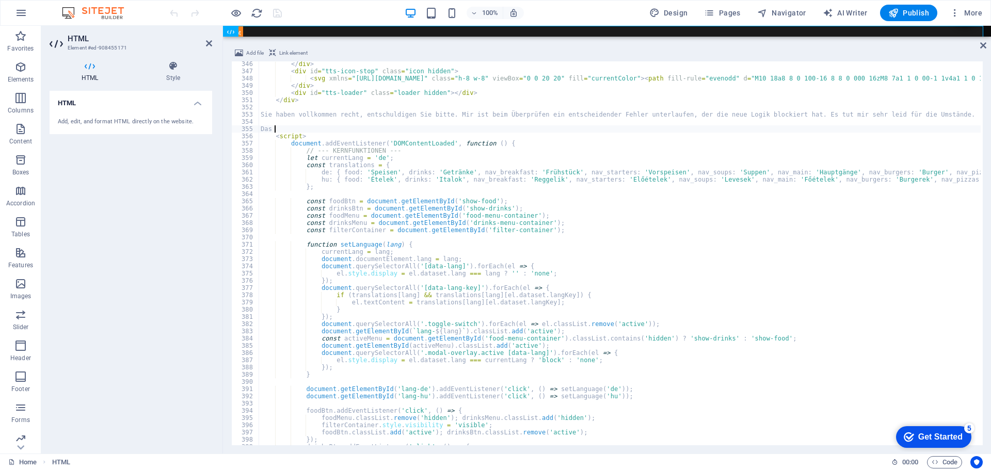
type textarea "D"
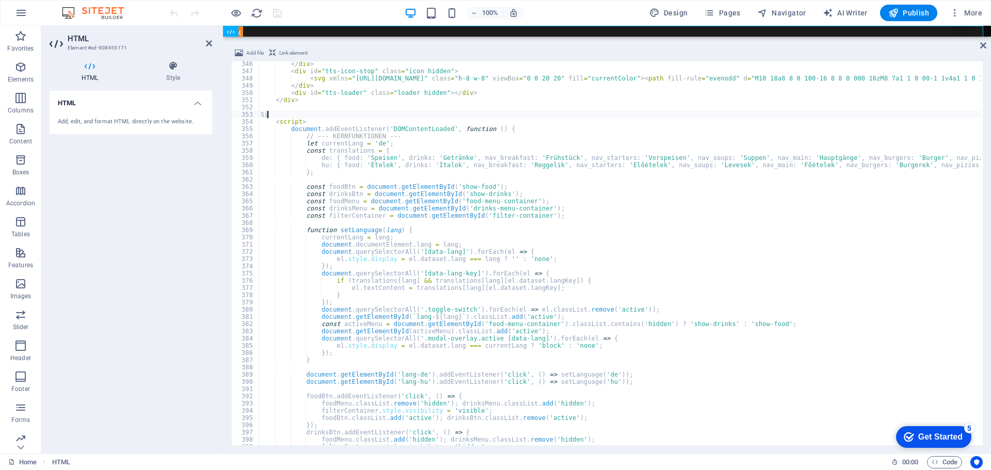
type textarea "S"
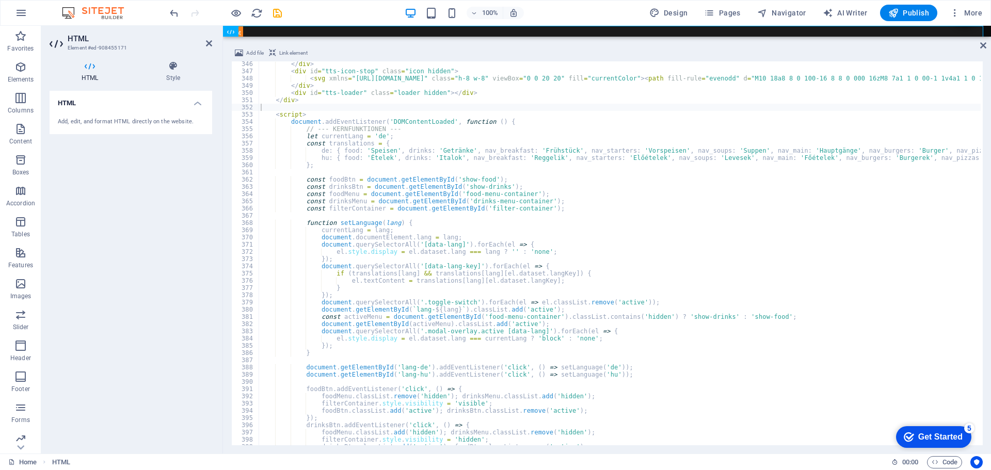
click at [345, 7] on div "100% Design Pages Navigator AI Writer Publish More" at bounding box center [577, 13] width 819 height 17
click at [277, 14] on icon "save" at bounding box center [278, 13] width 12 height 12
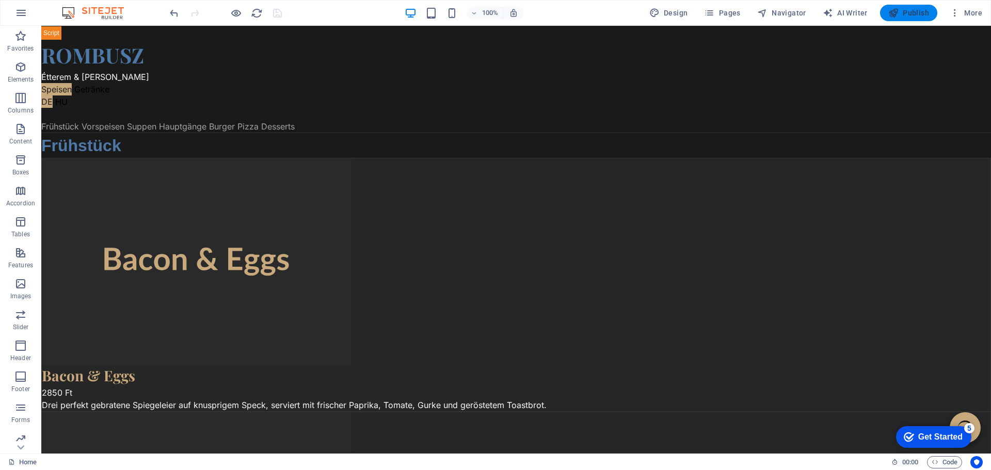
click at [907, 8] on span "Publish" at bounding box center [909, 13] width 41 height 10
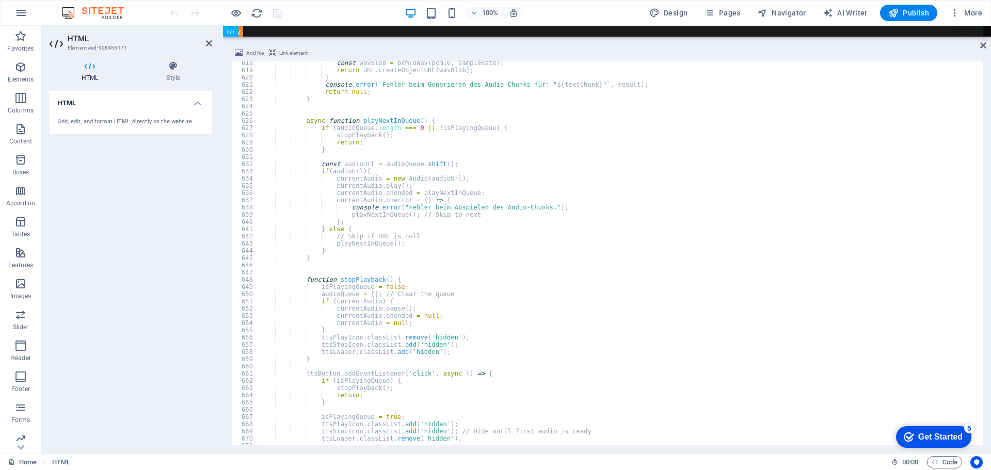
scroll to position [4463, 0]
drag, startPoint x: 983, startPoint y: 399, endPoint x: 976, endPoint y: 209, distance: 190.7
click at [982, 207] on div "Add file Link element 618 619 620 621 622 623 624 625 626 627 628 629 630 631 6…" at bounding box center [607, 246] width 768 height 415
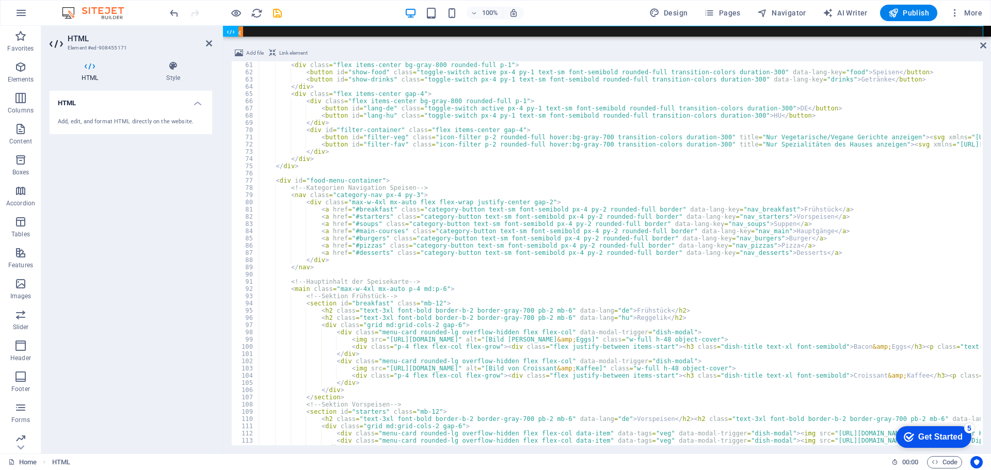
scroll to position [465, 0]
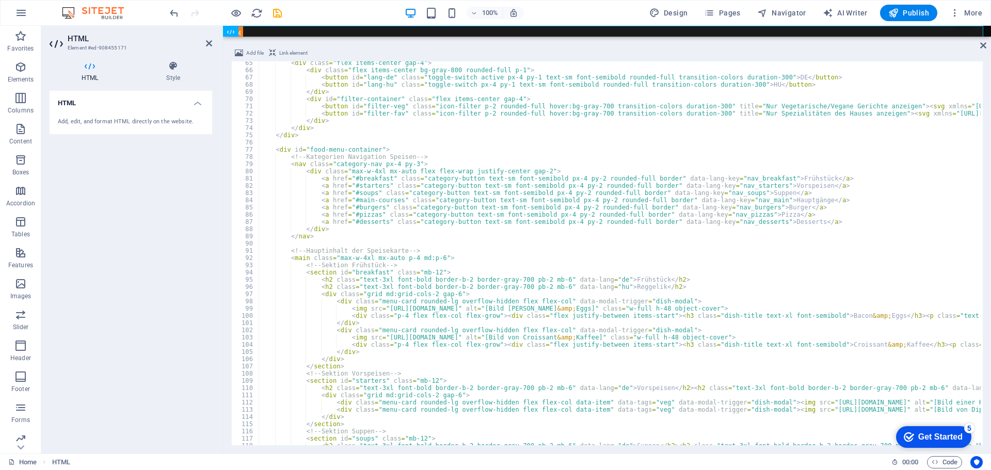
type textarea "<div id="food-menu-container">"
click at [867, 73] on input "eggs" at bounding box center [868, 70] width 112 height 13
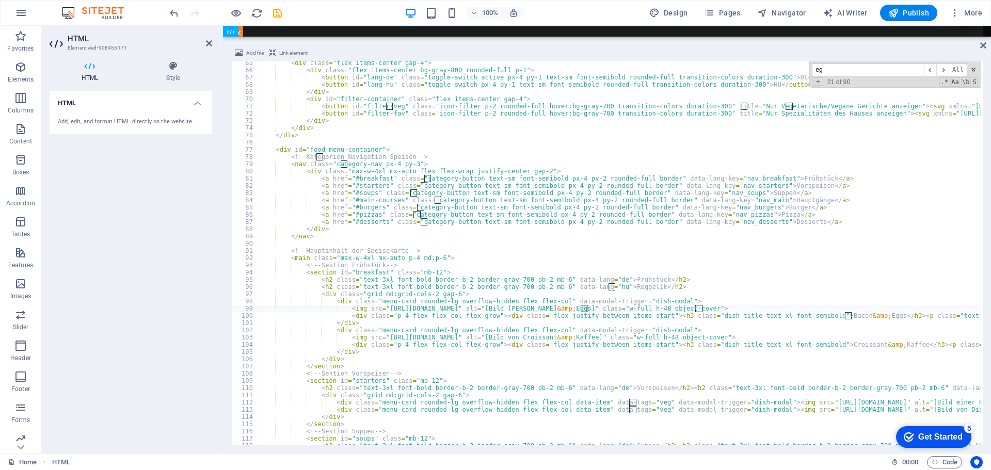
type input "e"
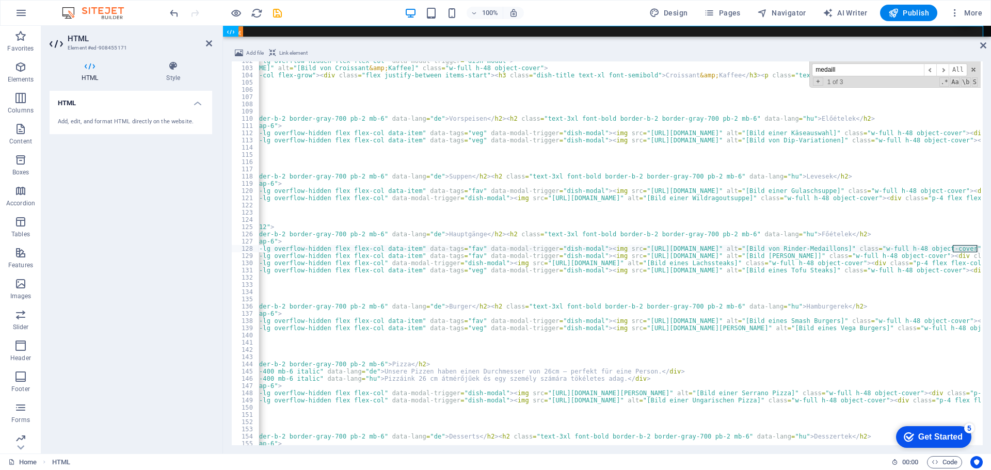
scroll to position [0, 188]
type input "medaill"
click at [944, 72] on span "​" at bounding box center [943, 70] width 12 height 13
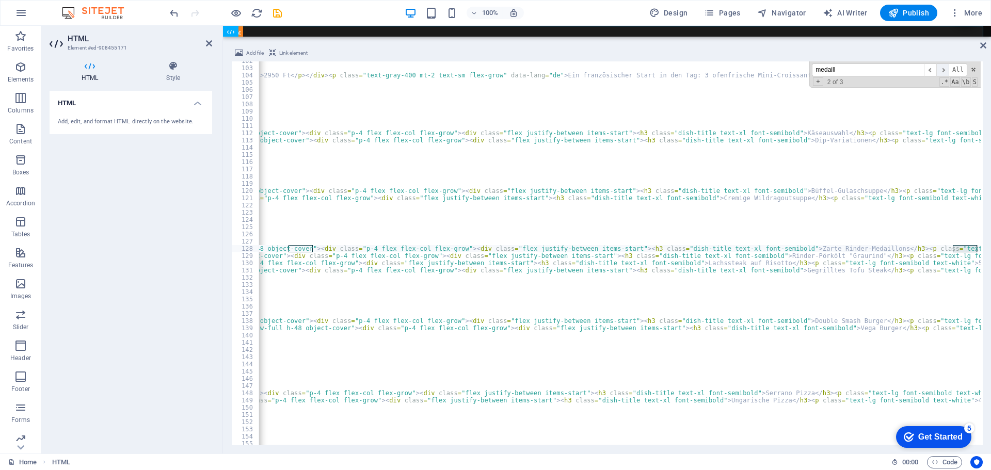
click at [944, 72] on span "​" at bounding box center [943, 70] width 12 height 13
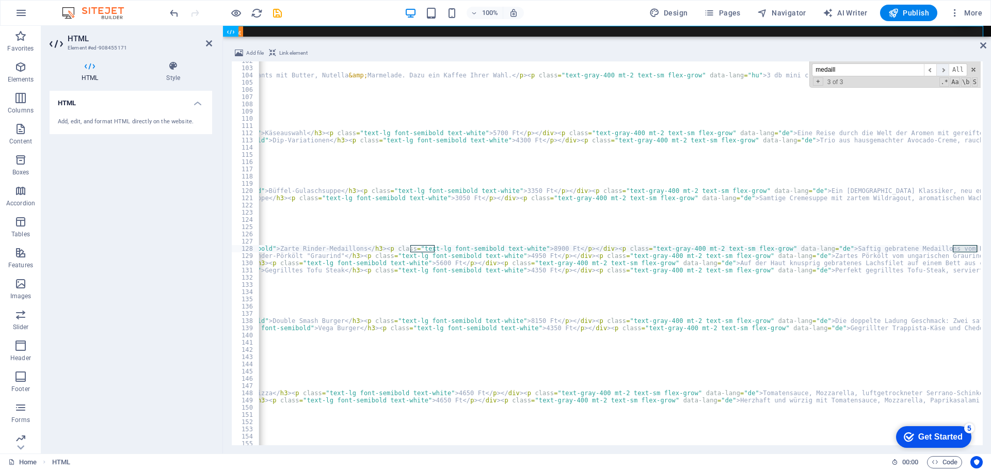
scroll to position [0, 1395]
click at [944, 72] on span "​" at bounding box center [943, 70] width 12 height 13
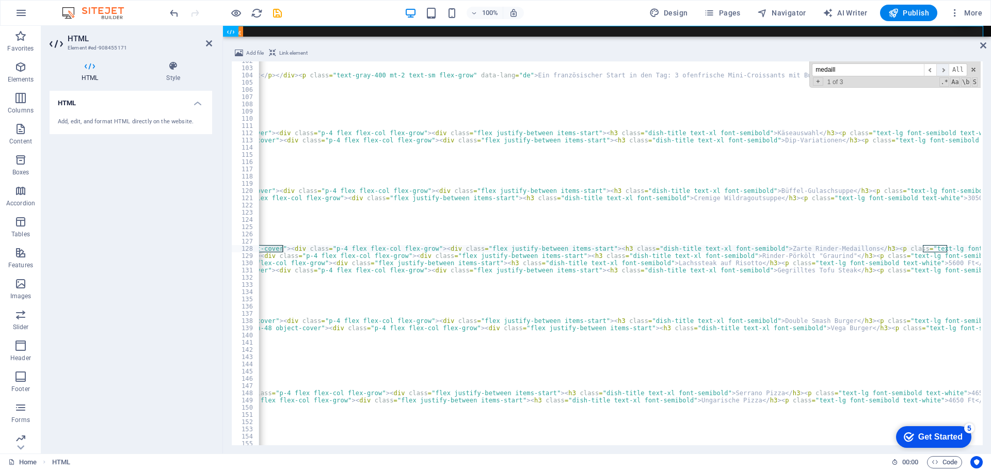
scroll to position [0, 882]
click at [944, 72] on span "​" at bounding box center [943, 70] width 12 height 13
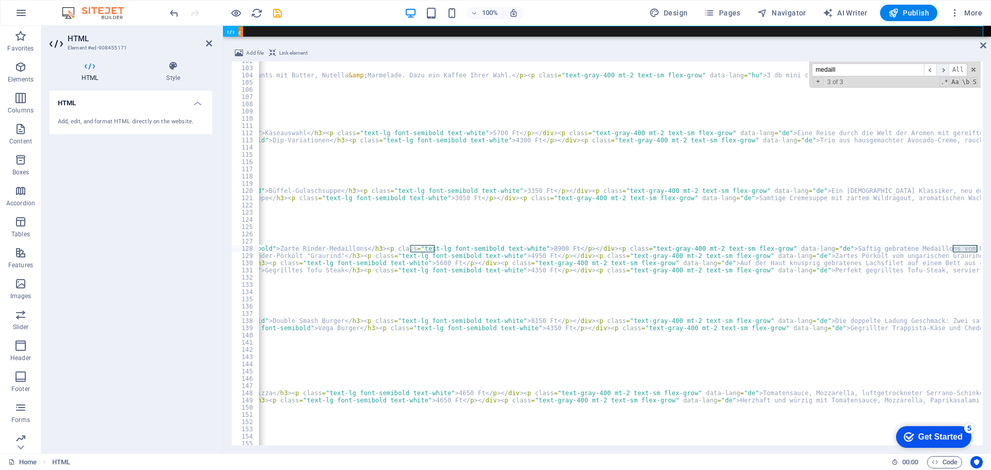
scroll to position [0, 1395]
click at [944, 72] on span "​" at bounding box center [943, 70] width 12 height 13
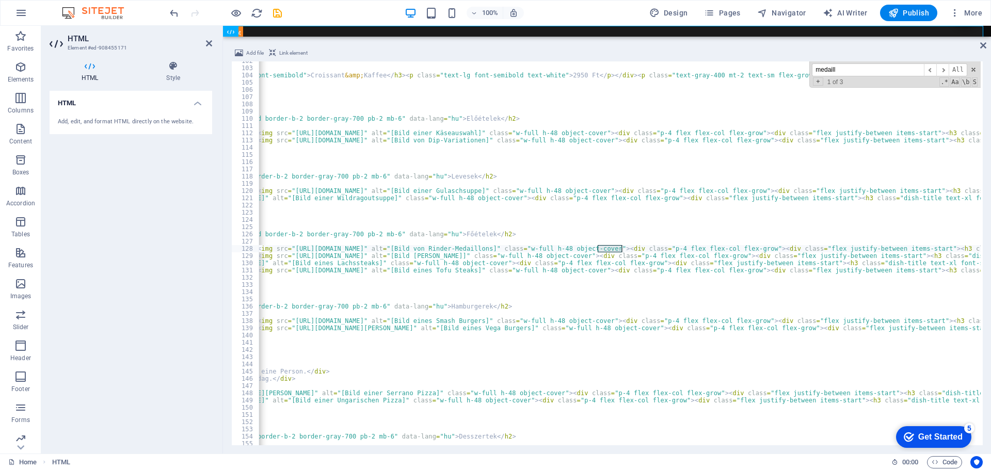
scroll to position [0, 0]
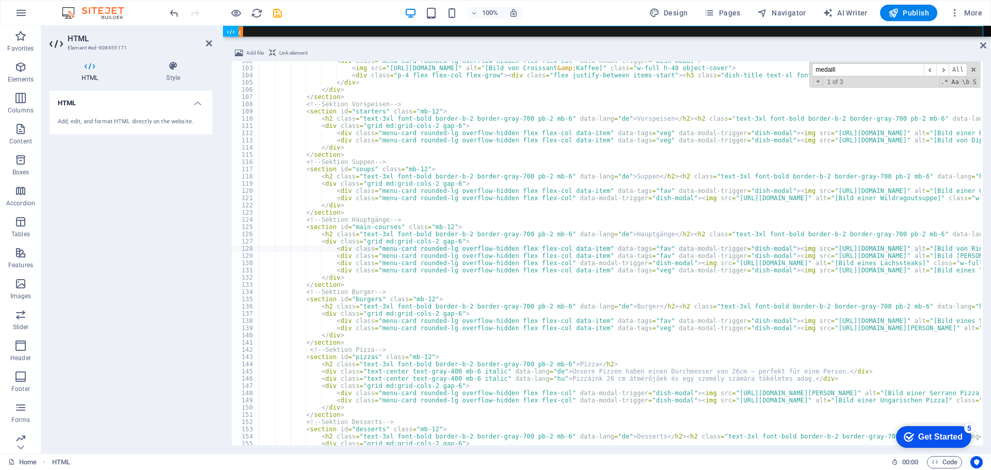
click at [324, 13] on div "100% Design Pages Navigator AI Writer Publish More" at bounding box center [577, 13] width 819 height 17
click at [279, 13] on icon "save" at bounding box center [278, 13] width 12 height 12
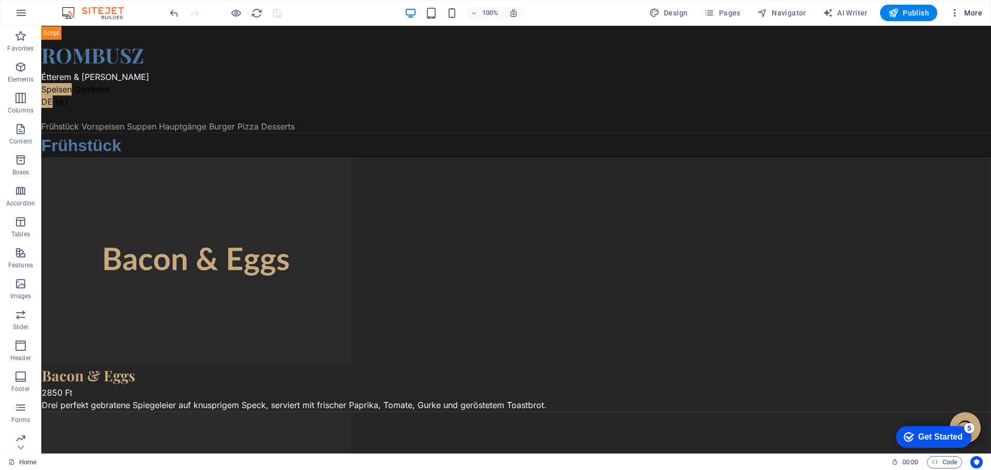
click at [980, 12] on span "More" at bounding box center [966, 13] width 33 height 10
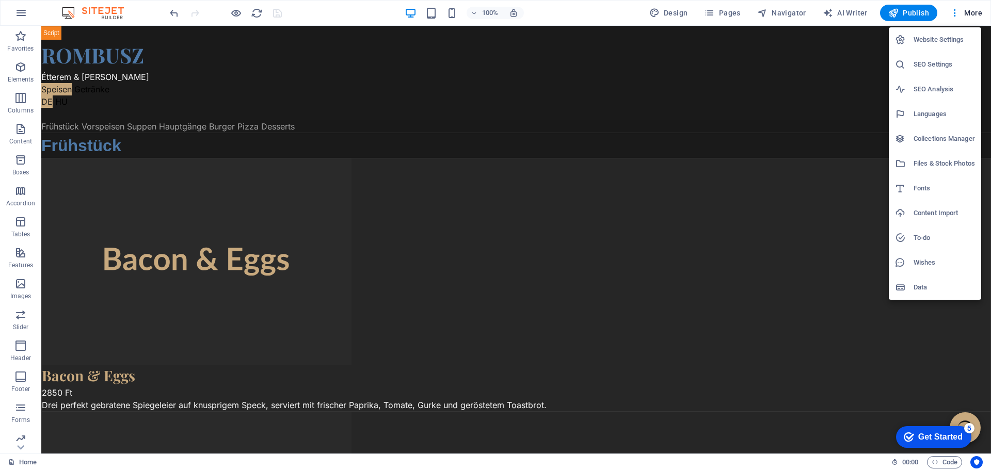
click at [938, 163] on h6 "Files & Stock Photos" at bounding box center [944, 163] width 61 height 12
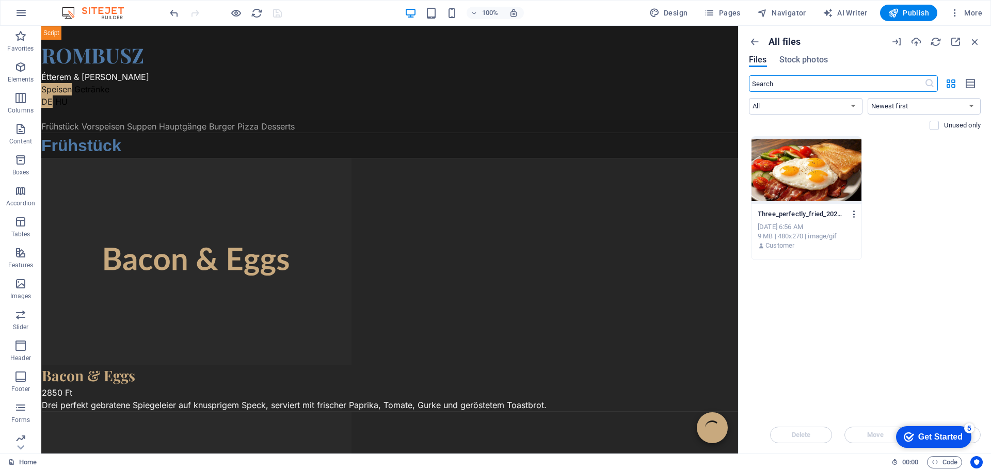
click at [853, 216] on icon "button" at bounding box center [855, 214] width 10 height 9
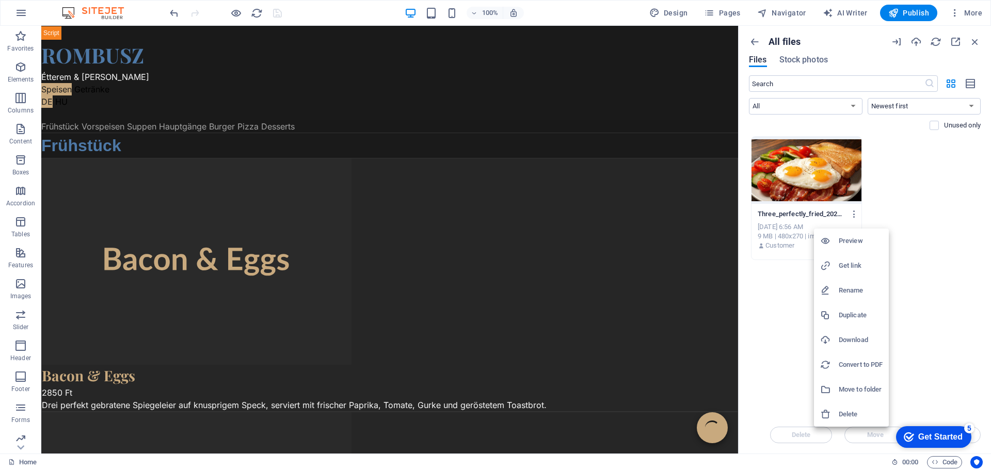
click at [851, 265] on h6 "Get link" at bounding box center [861, 266] width 44 height 12
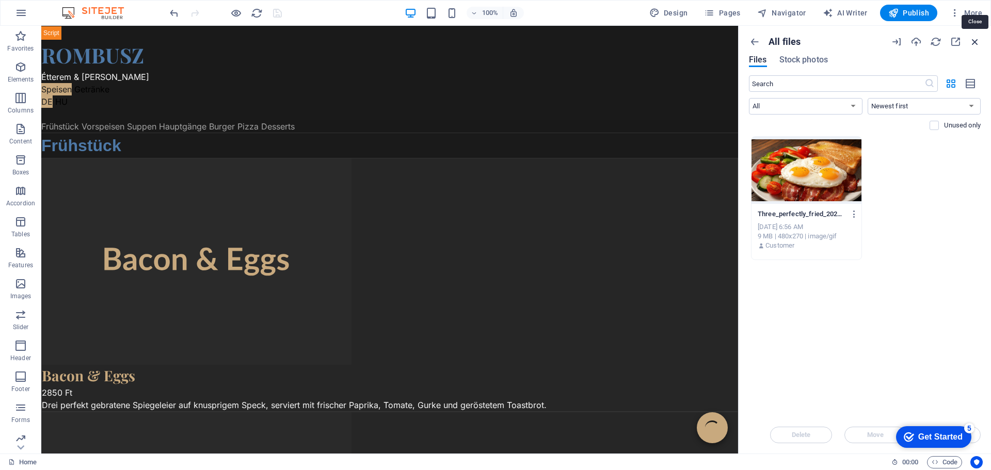
click at [976, 43] on icon "button" at bounding box center [975, 41] width 11 height 11
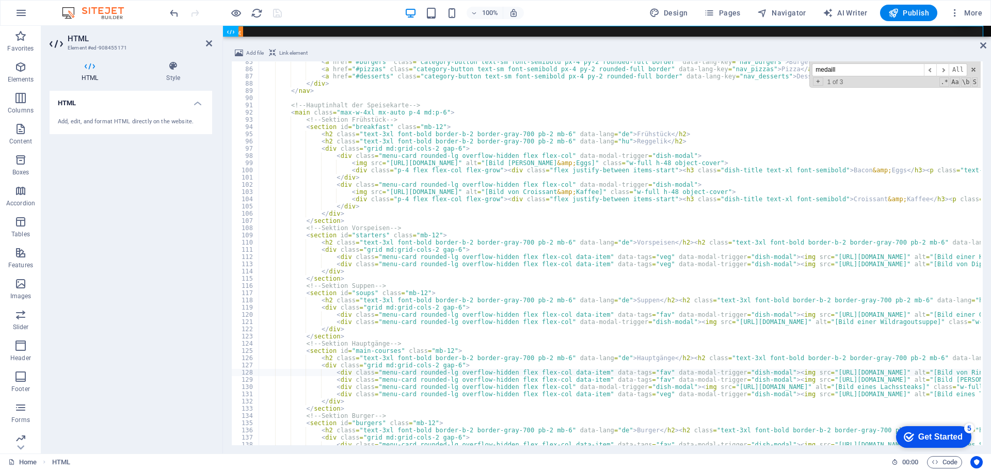
scroll to position [610, 0]
click at [918, 70] on input "medaill" at bounding box center [868, 70] width 112 height 13
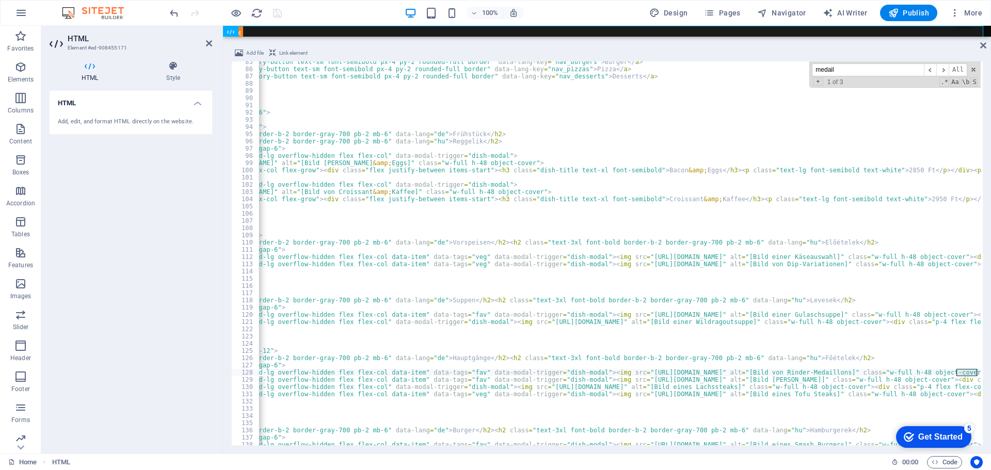
scroll to position [0, 184]
type input "m"
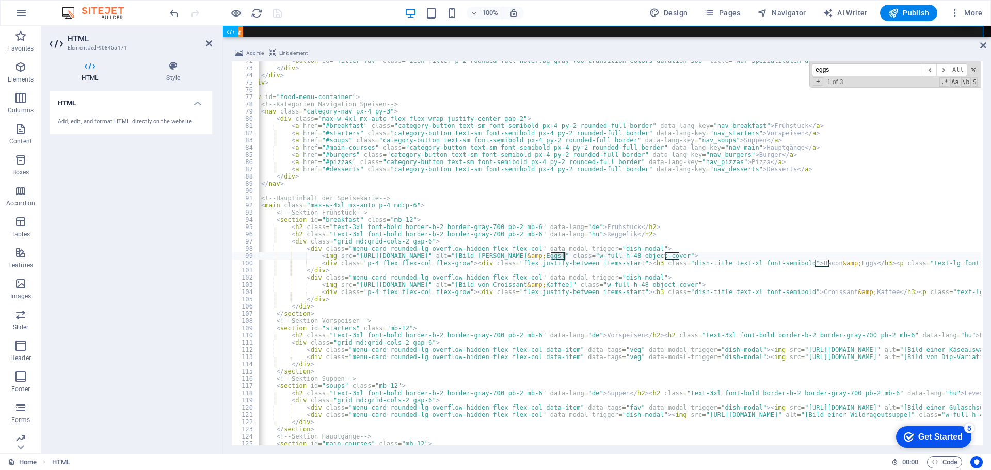
scroll to position [0, 0]
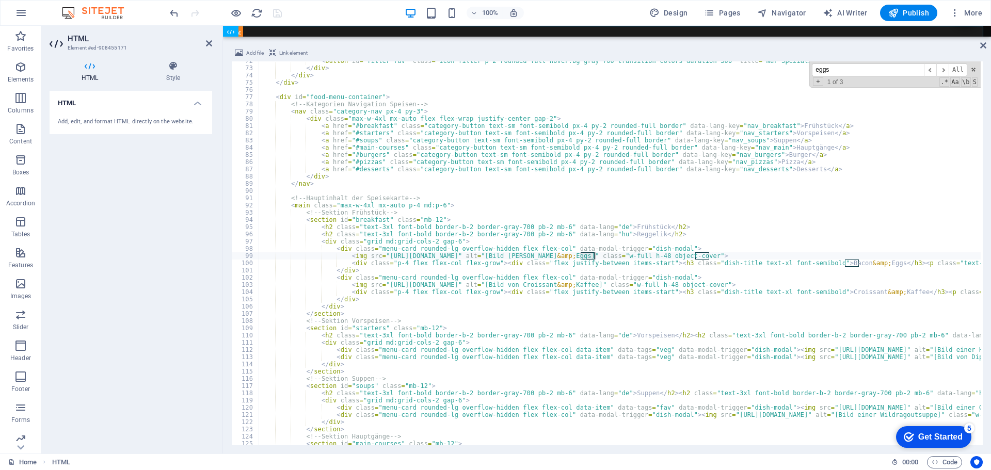
type input "eggs"
paste textarea "[URL][DOMAIN_NAME]"
type textarea "<img src="[URL][DOMAIN_NAME]" alt="[Bild [PERSON_NAME] &amp; Eggs]" class="w-fu…"
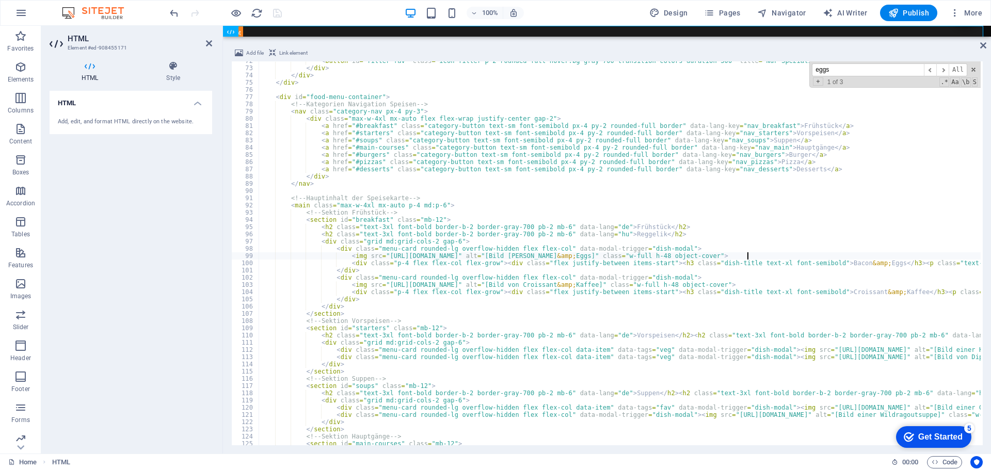
click at [309, 12] on div "100% Design Pages Navigator AI Writer Publish More" at bounding box center [577, 13] width 819 height 17
click at [278, 11] on icon "save" at bounding box center [278, 13] width 12 height 12
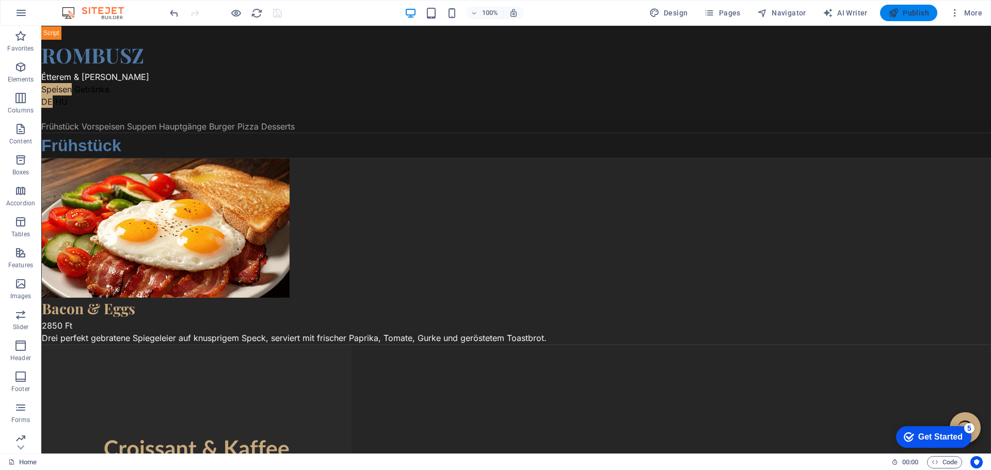
click at [913, 11] on span "Publish" at bounding box center [909, 13] width 41 height 10
